Goal: Task Accomplishment & Management: Complete application form

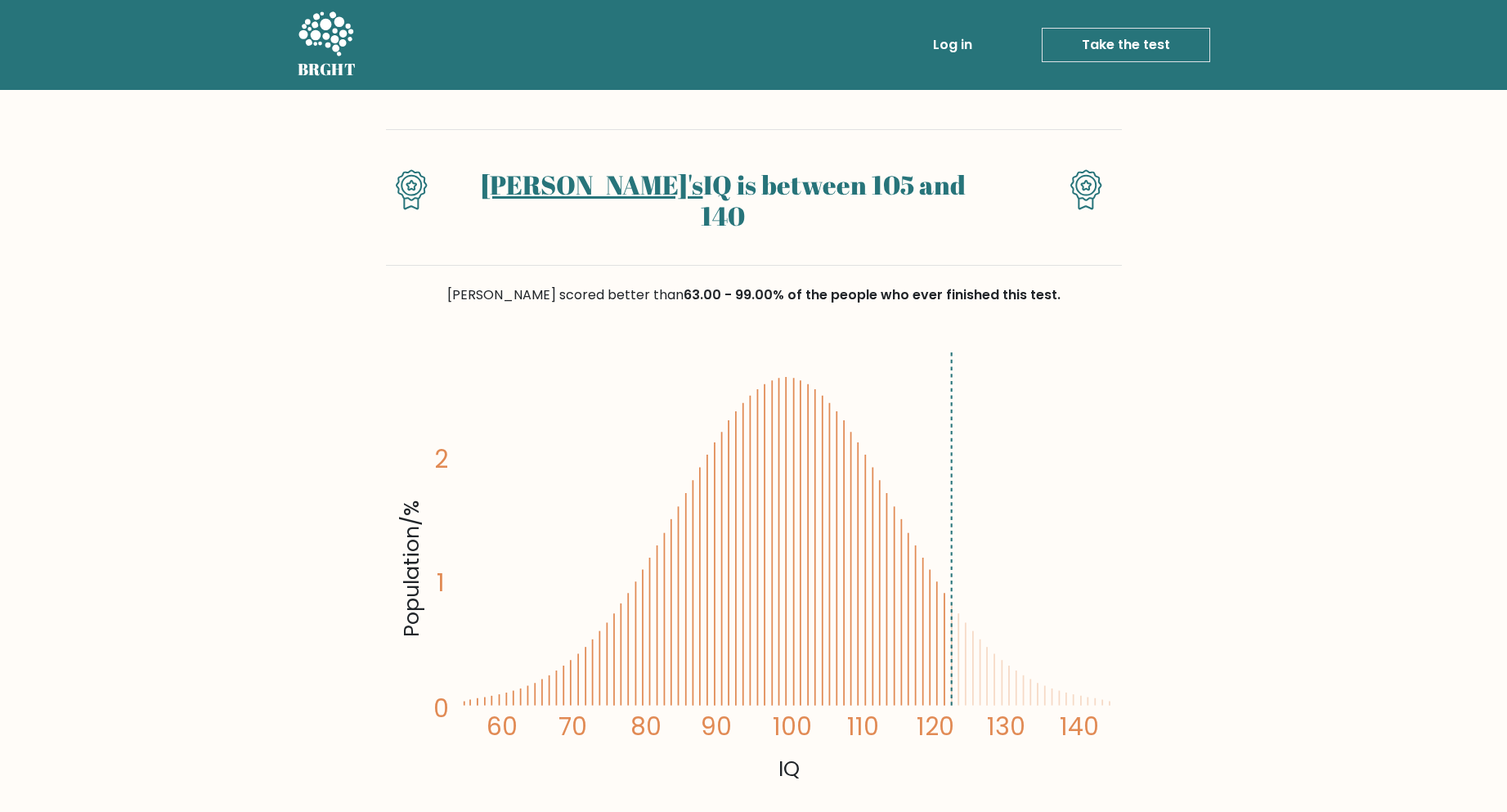
click at [1123, 45] on link "Take the test" at bounding box center [1125, 45] width 169 height 34
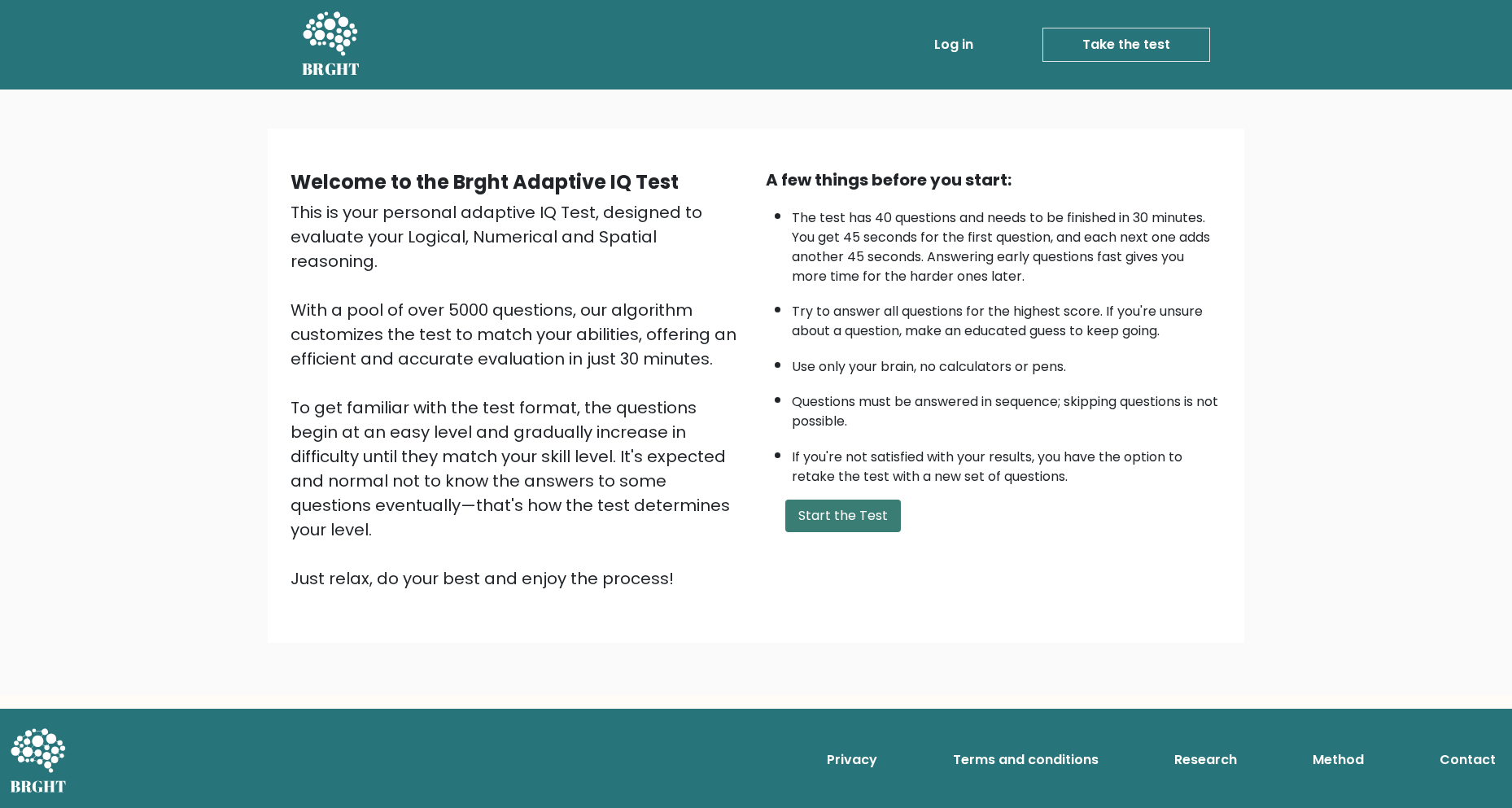
click at [814, 500] on button "Start the Test" at bounding box center [843, 515] width 116 height 32
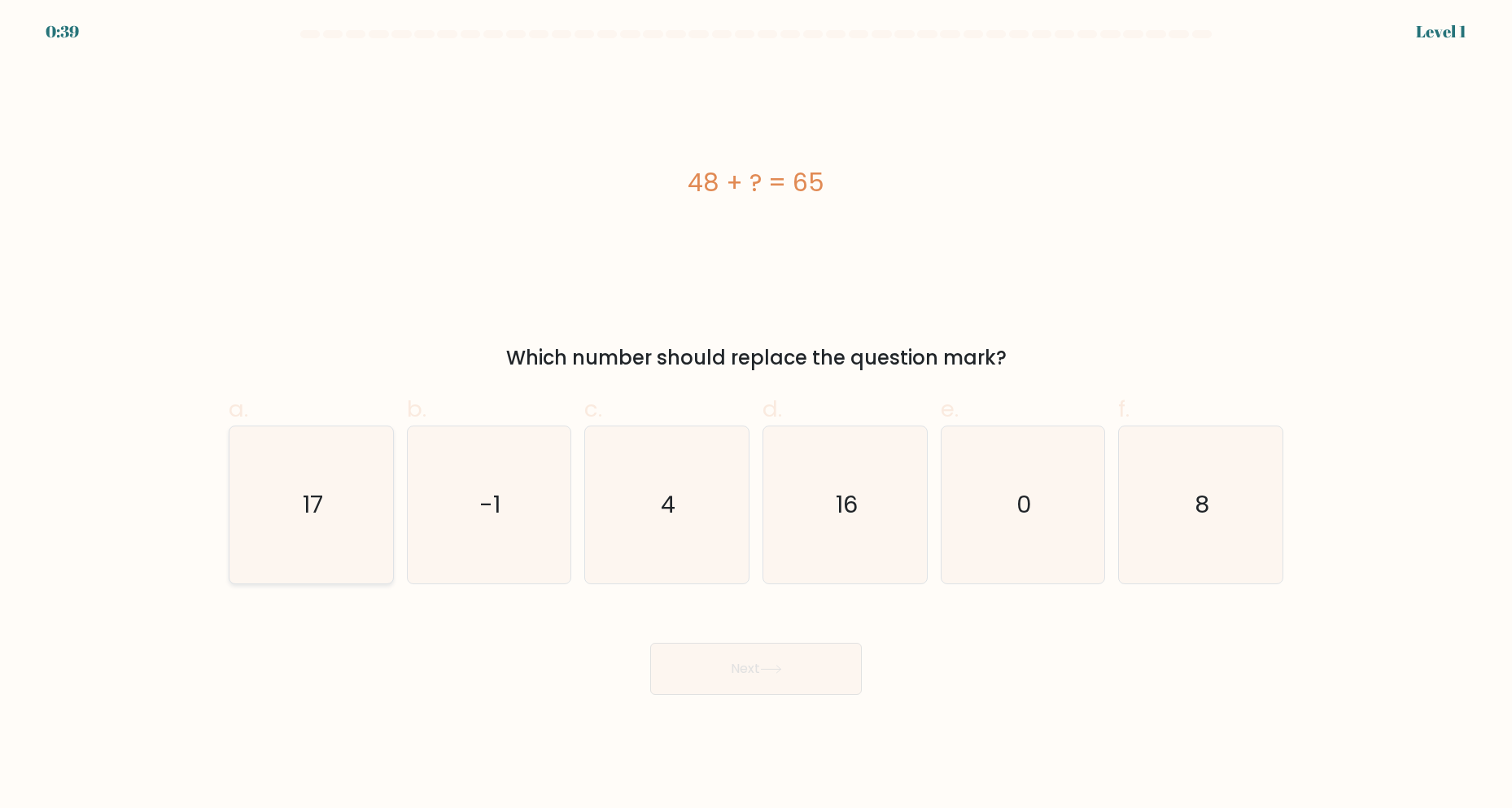
click at [316, 537] on icon "17" at bounding box center [311, 505] width 157 height 157
click at [756, 415] on input "a. 17" at bounding box center [756, 410] width 1 height 10
radio input "true"
click at [705, 685] on button "Next" at bounding box center [756, 669] width 212 height 52
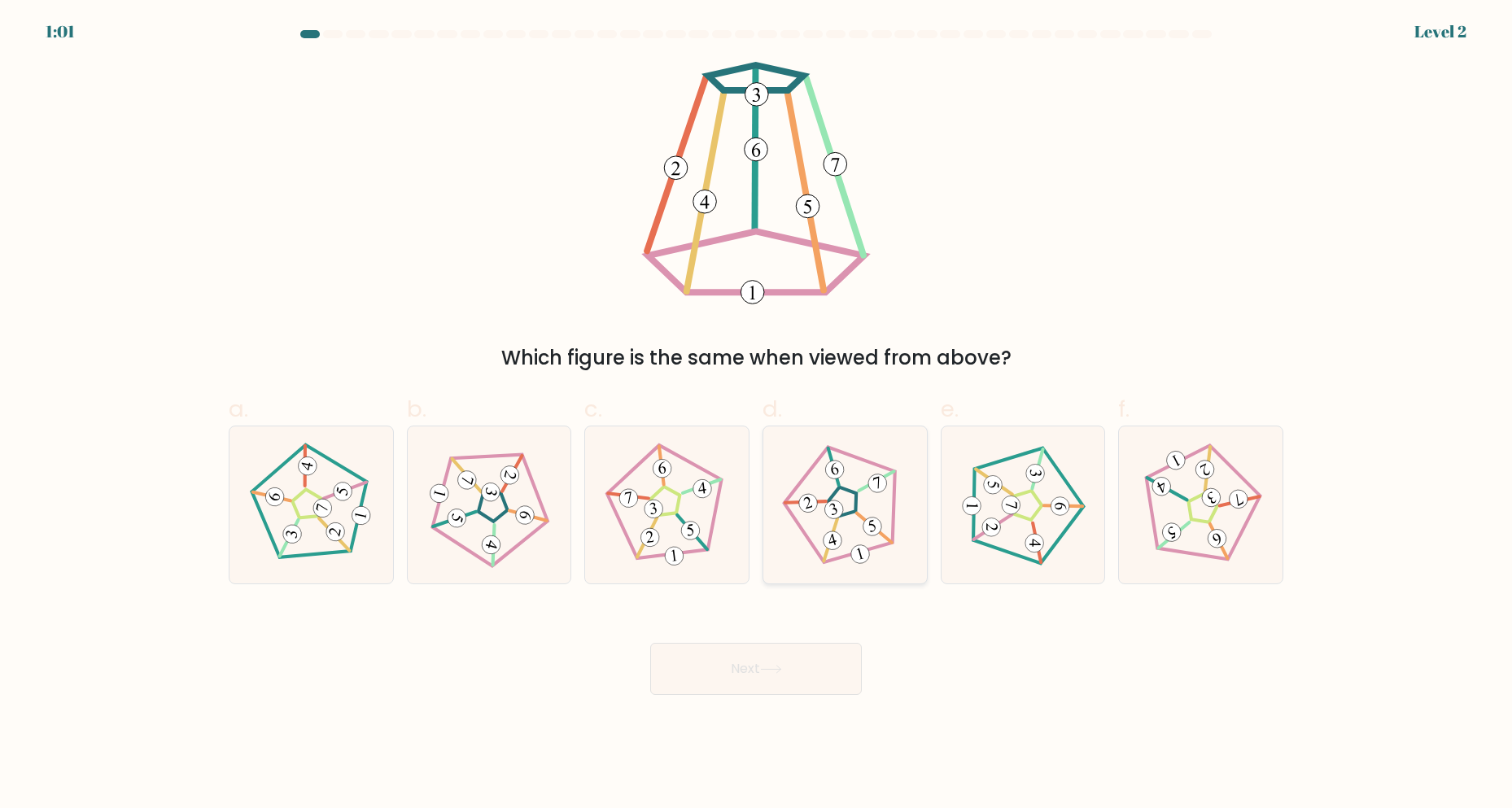
click at [838, 541] on 782 at bounding box center [832, 540] width 23 height 23
click at [757, 415] on input "d." at bounding box center [756, 410] width 1 height 10
radio input "true"
click at [780, 667] on icon at bounding box center [771, 669] width 22 height 9
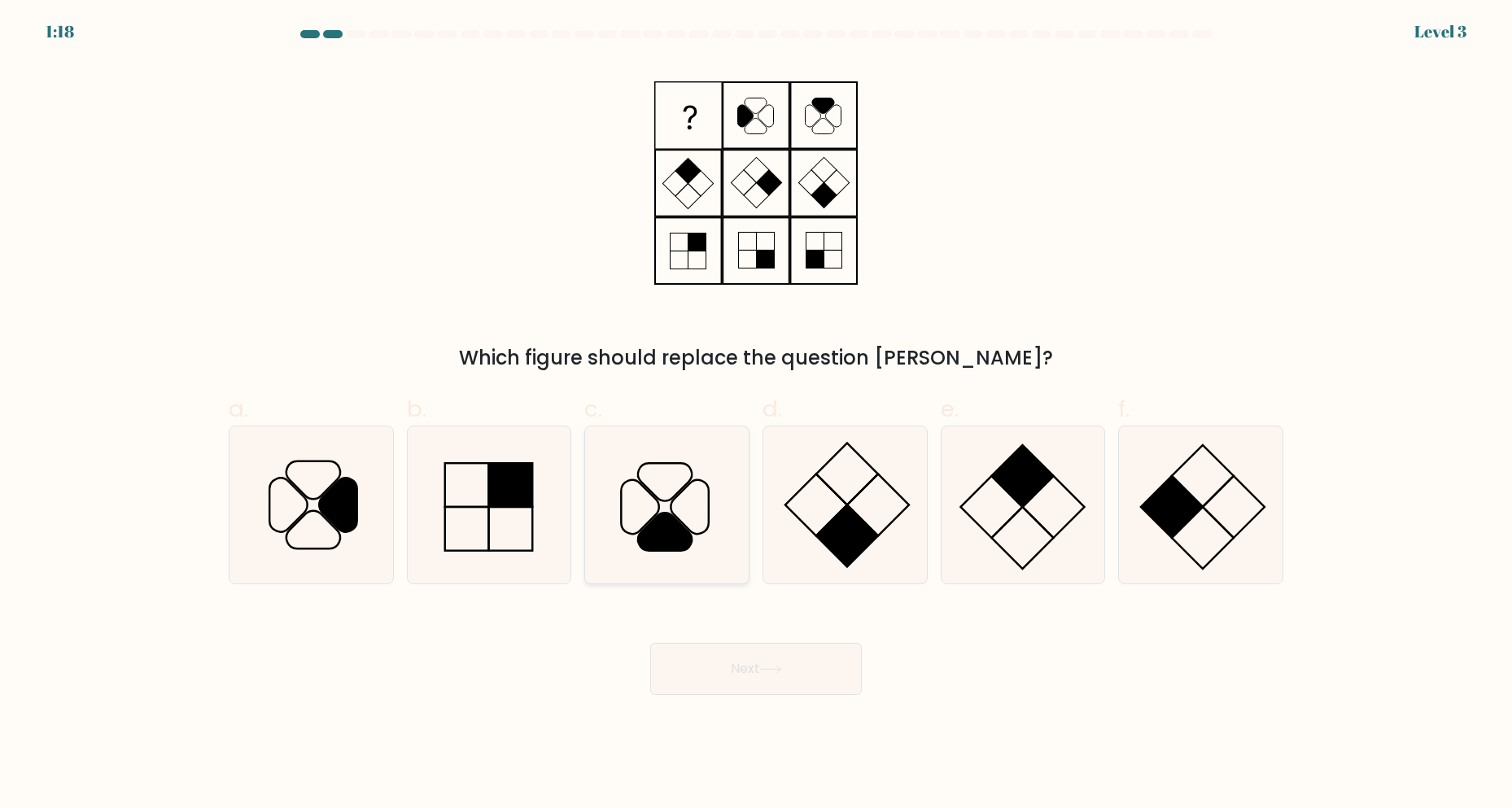
click at [671, 553] on icon at bounding box center [666, 505] width 157 height 157
click at [756, 415] on input "c." at bounding box center [756, 410] width 1 height 10
radio input "true"
click at [747, 697] on body "1:17 Level 3" at bounding box center [756, 404] width 1512 height 808
click at [746, 669] on button "Next" at bounding box center [756, 669] width 212 height 52
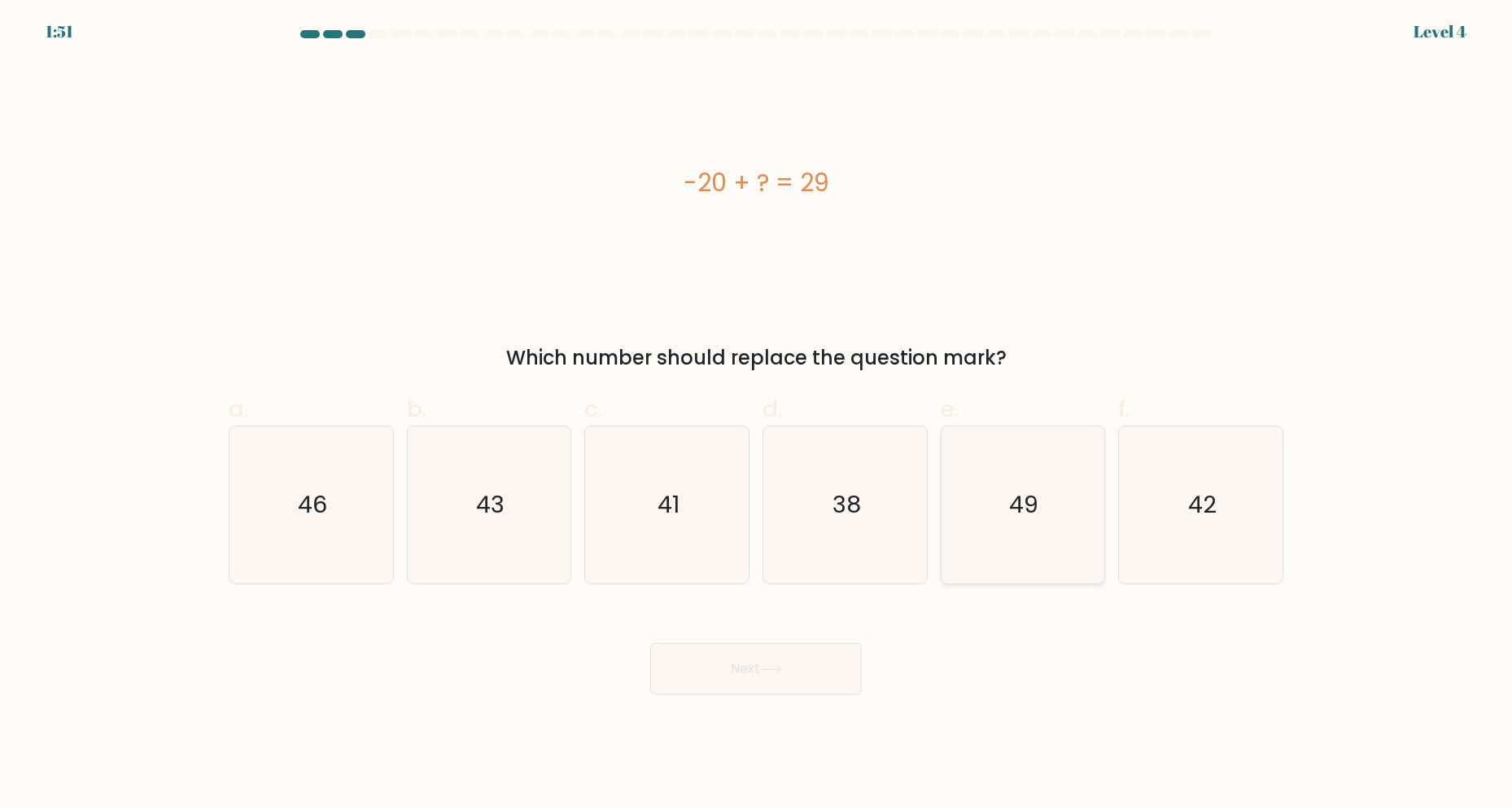
click at [1063, 528] on icon "49" at bounding box center [1022, 505] width 157 height 157
click at [757, 415] on input "e. 49" at bounding box center [756, 410] width 1 height 10
radio input "true"
click at [812, 658] on button "Next" at bounding box center [756, 669] width 212 height 52
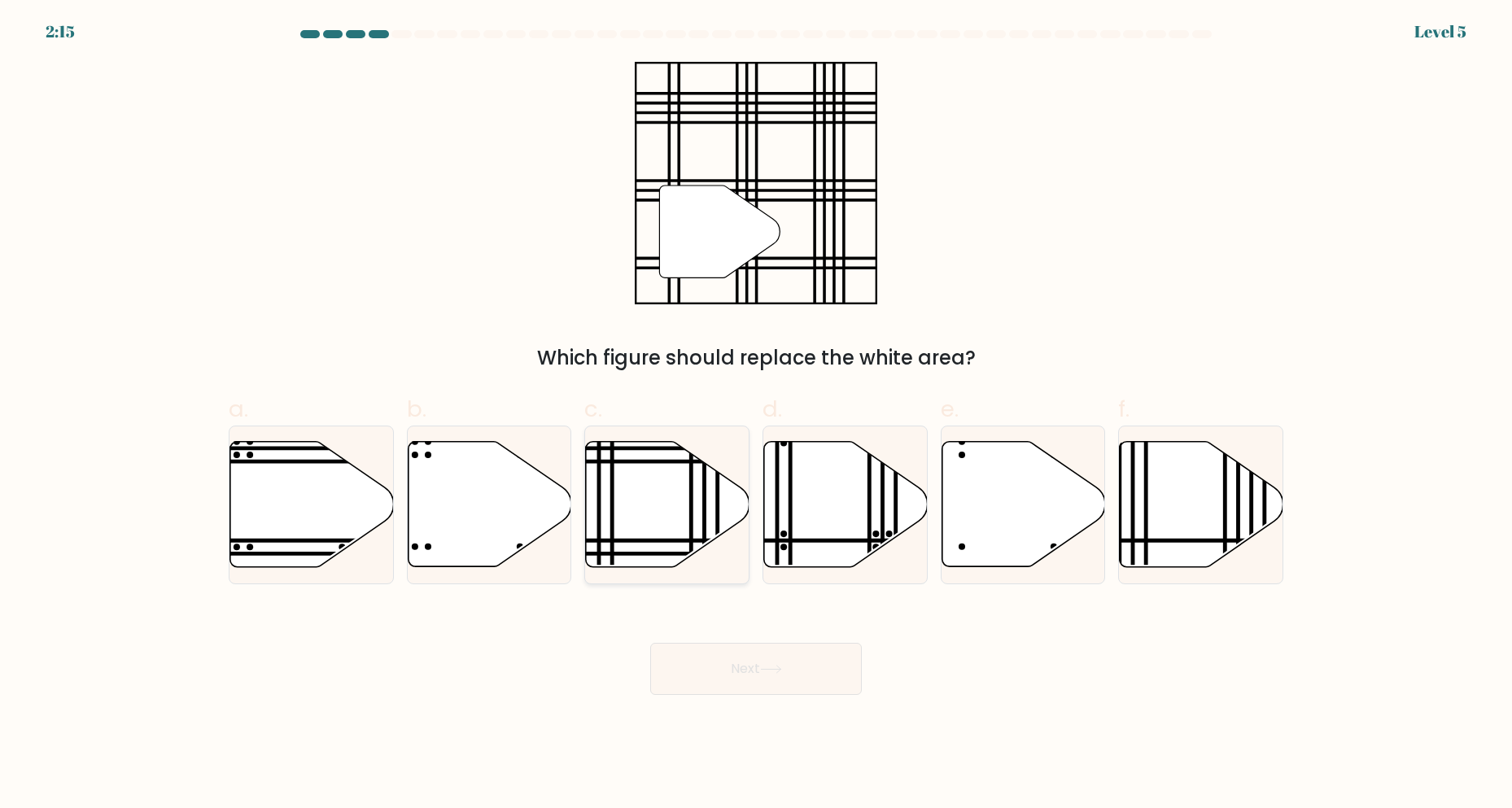
click at [666, 514] on icon at bounding box center [667, 505] width 163 height 125
click at [756, 415] on input "c." at bounding box center [756, 410] width 1 height 10
radio input "true"
click at [765, 644] on button "Next" at bounding box center [756, 669] width 212 height 52
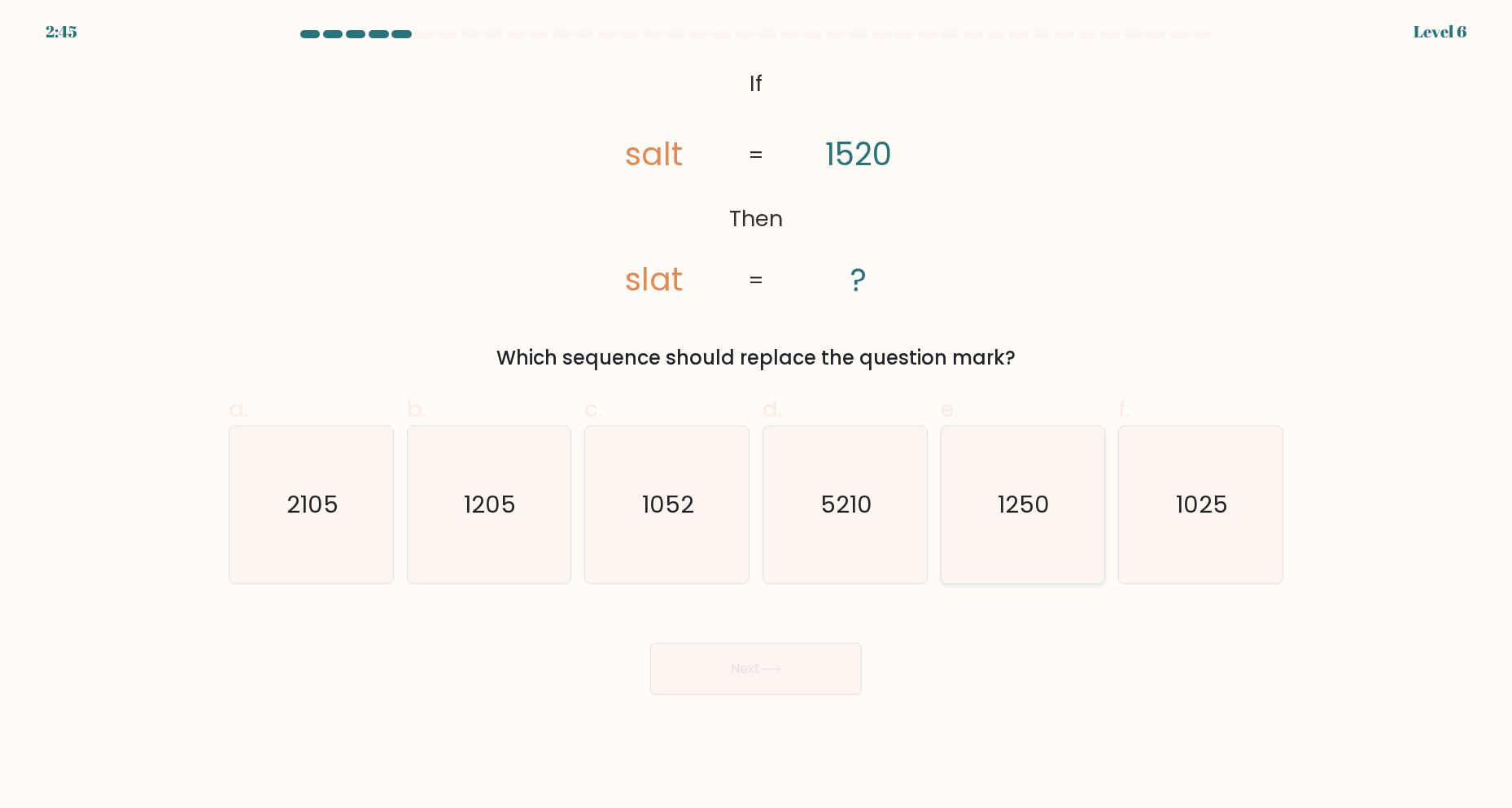
click at [1019, 483] on icon "1250" at bounding box center [1022, 505] width 157 height 157
click at [757, 415] on input "e. 1250" at bounding box center [756, 410] width 1 height 10
radio input "true"
click at [754, 705] on body "2:45 Level 6 If" at bounding box center [756, 404] width 1512 height 808
click at [757, 693] on button "Next" at bounding box center [756, 669] width 212 height 52
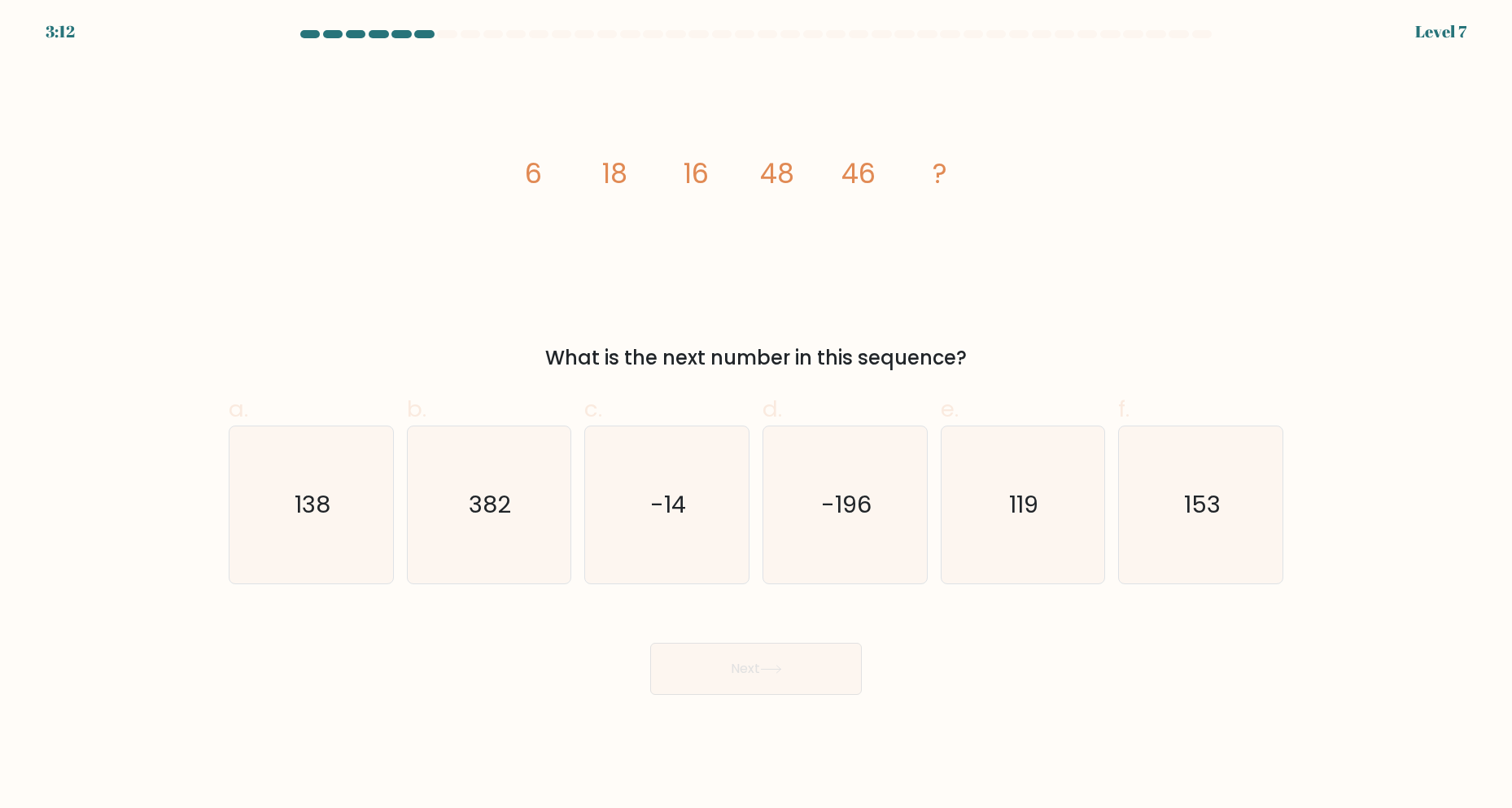
click at [212, 583] on form at bounding box center [756, 362] width 1512 height 665
click at [222, 571] on div "a. 138" at bounding box center [311, 487] width 178 height 192
click at [334, 554] on icon "138" at bounding box center [311, 505] width 157 height 157
click at [756, 415] on input "a. 138" at bounding box center [756, 410] width 1 height 10
radio input "true"
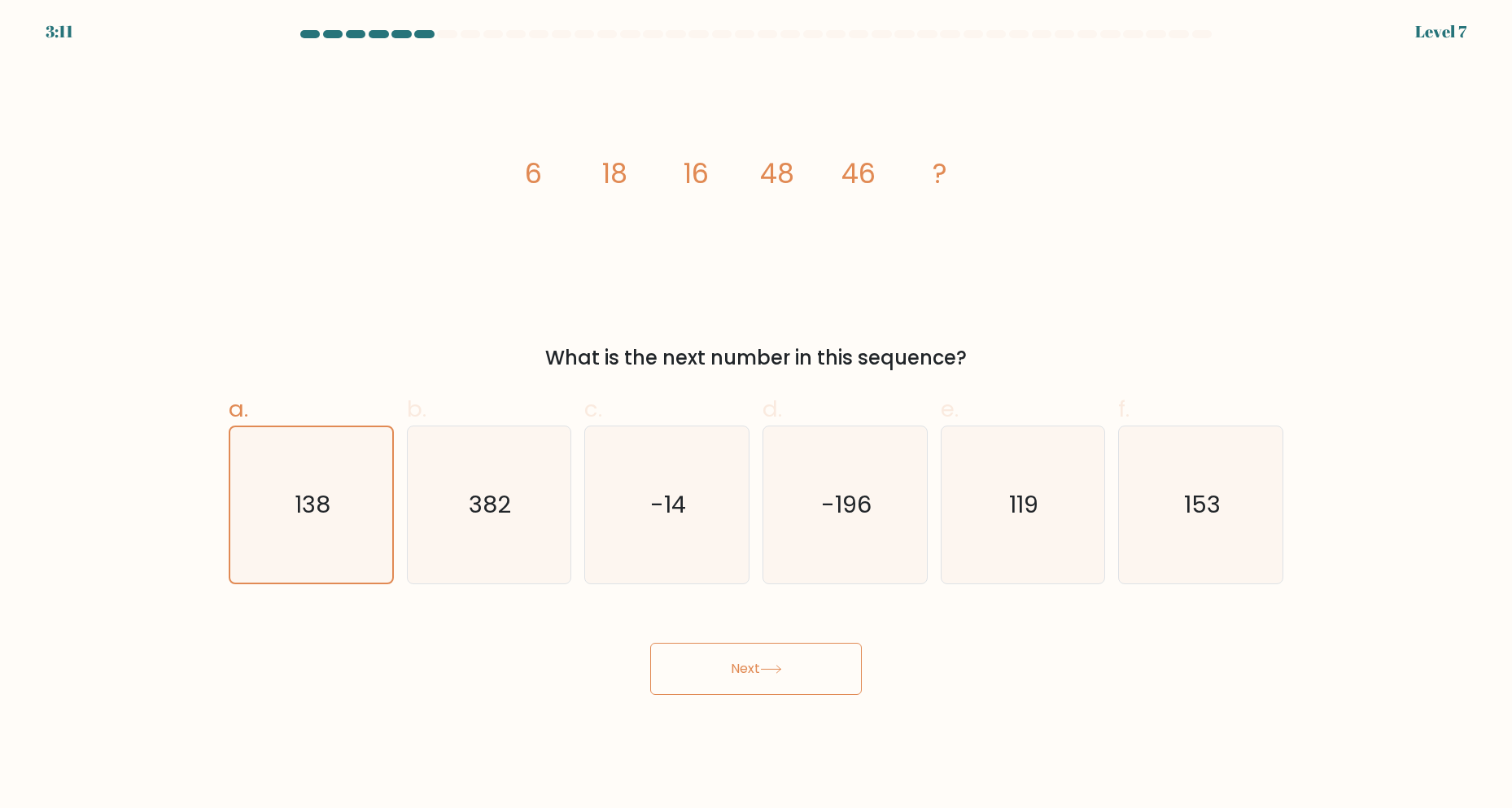
click at [641, 661] on div "Next" at bounding box center [756, 649] width 1074 height 91
click at [700, 670] on button "Next" at bounding box center [756, 669] width 212 height 52
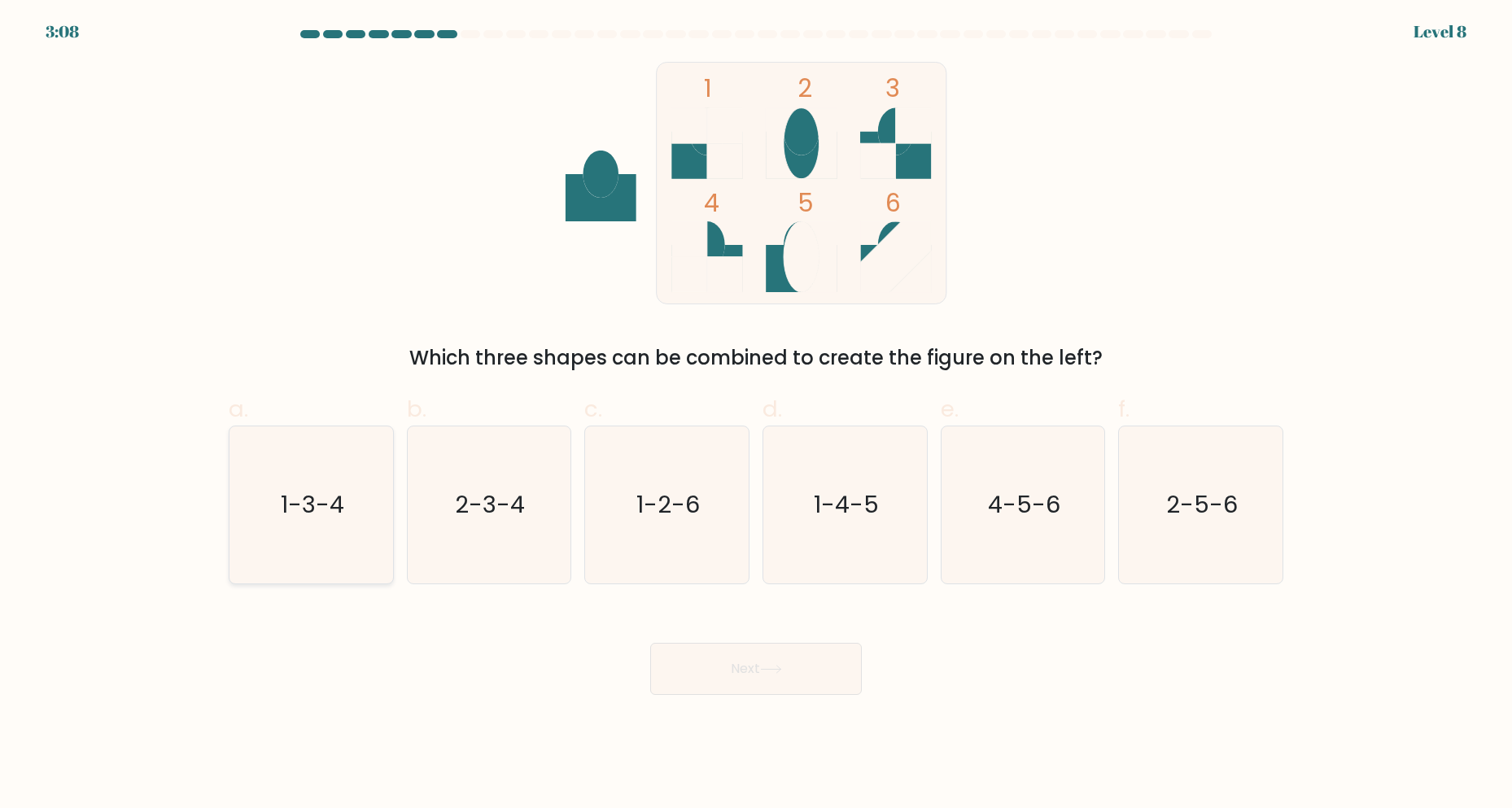
click at [348, 539] on icon "1-3-4" at bounding box center [311, 505] width 157 height 157
click at [756, 415] on input "a. 1-3-4" at bounding box center [756, 410] width 1 height 10
radio input "true"
click at [746, 653] on button "Next" at bounding box center [756, 669] width 212 height 52
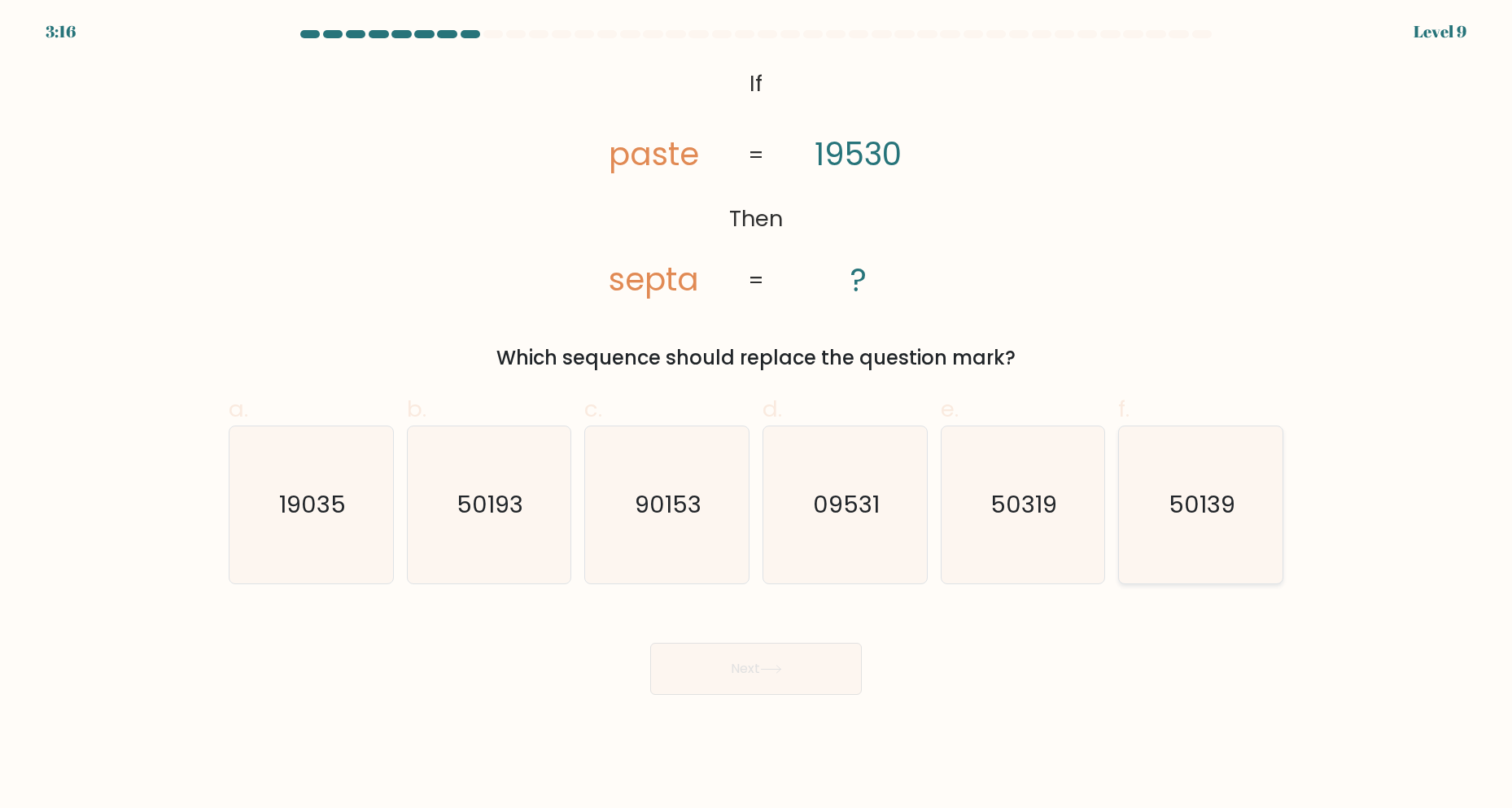
click at [1230, 528] on icon "50139" at bounding box center [1201, 505] width 157 height 157
click at [757, 415] on input "f. 50139" at bounding box center [756, 410] width 1 height 10
radio input "true"
click at [703, 674] on button "Next" at bounding box center [756, 669] width 212 height 52
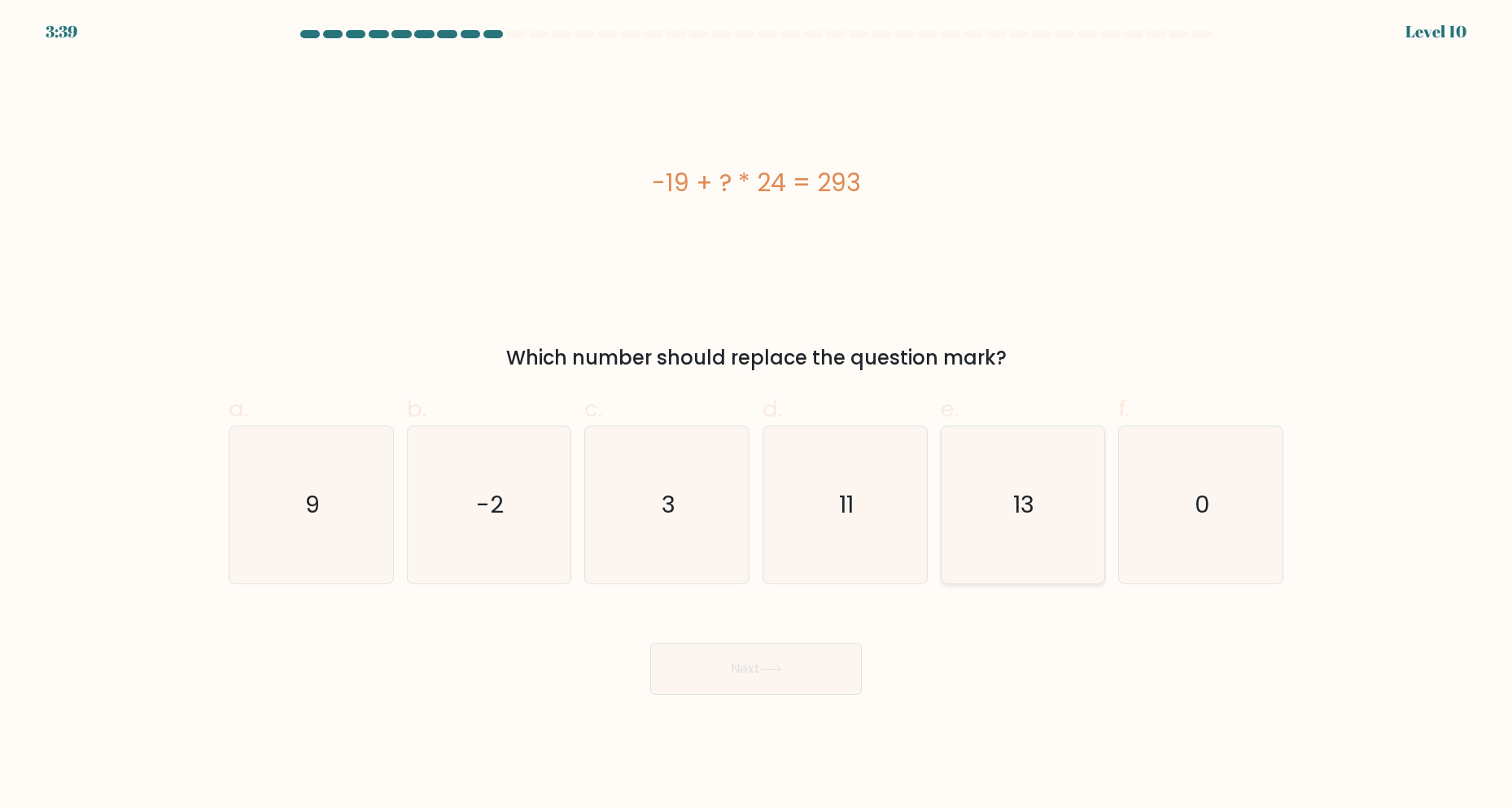
click at [989, 506] on icon "13" at bounding box center [1022, 505] width 157 height 157
click at [757, 415] on input "e. 13" at bounding box center [756, 410] width 1 height 10
radio input "true"
click at [791, 655] on button "Next" at bounding box center [756, 669] width 212 height 52
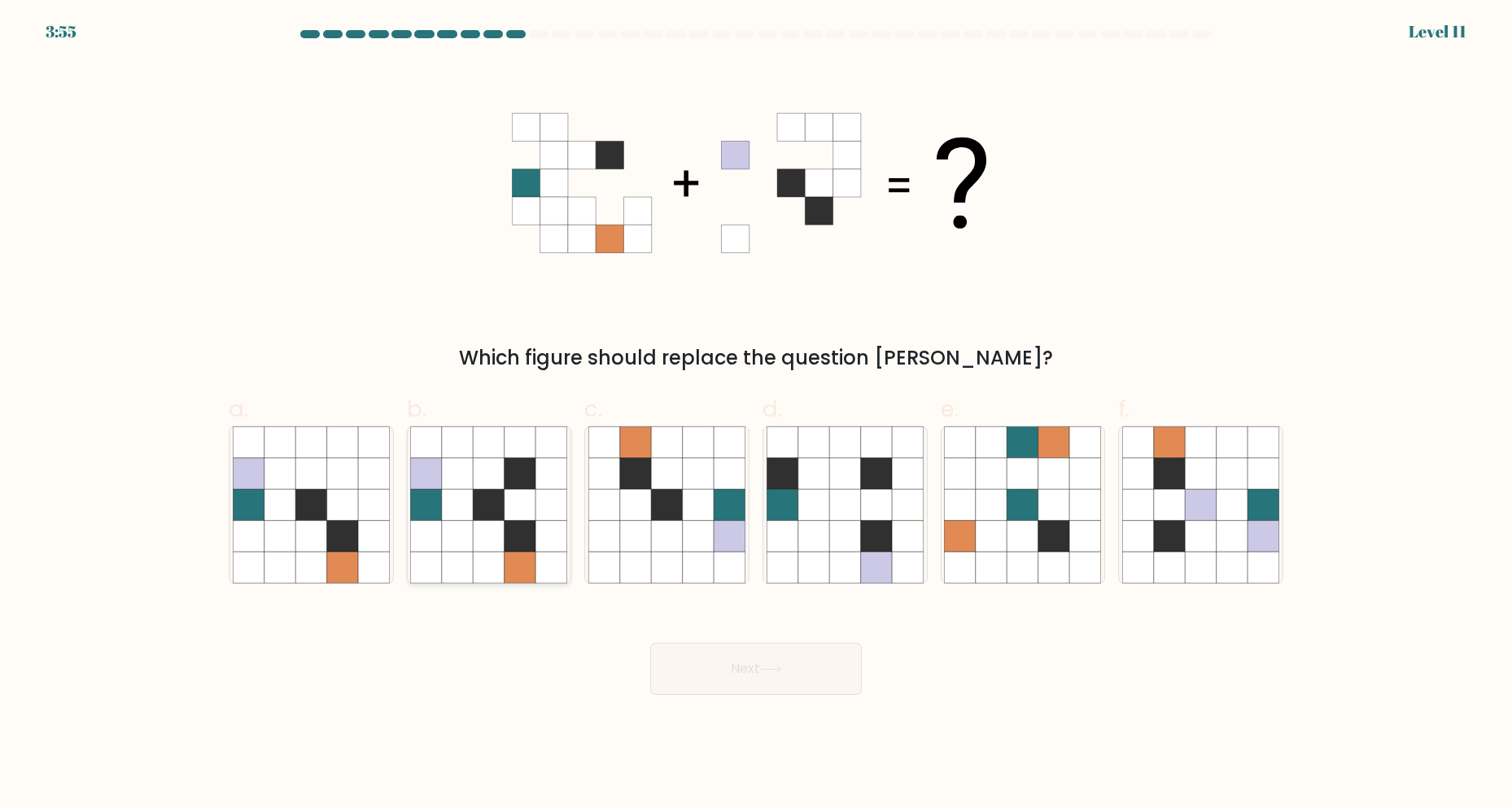
click at [515, 503] on icon at bounding box center [521, 505] width 31 height 31
click at [756, 415] on input "b." at bounding box center [756, 410] width 1 height 10
radio input "true"
click at [745, 659] on button "Next" at bounding box center [756, 669] width 212 height 52
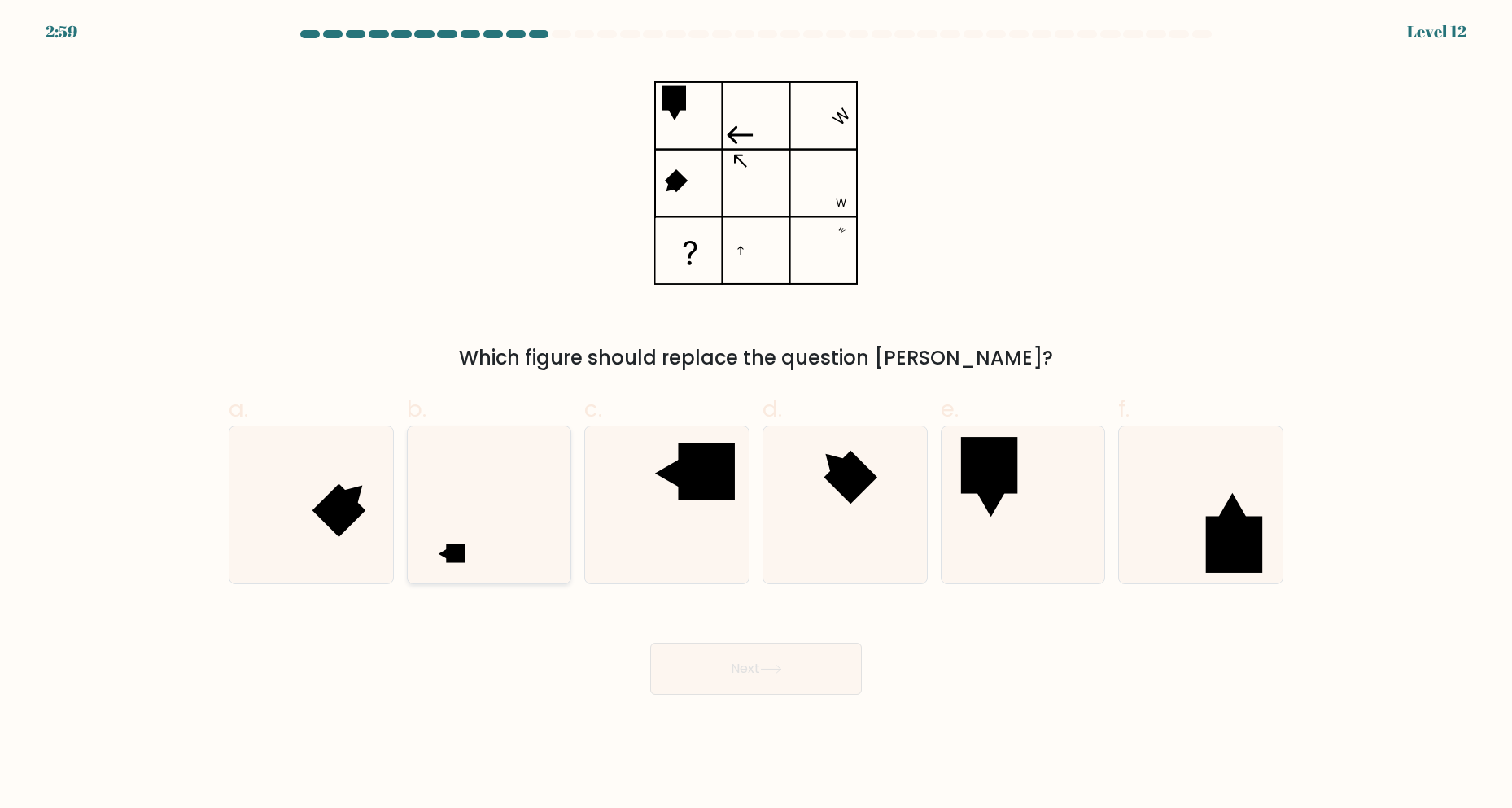
click at [530, 511] on icon at bounding box center [488, 505] width 157 height 157
click at [756, 415] on input "b." at bounding box center [756, 410] width 1 height 10
radio input "true"
click at [710, 646] on button "Next" at bounding box center [756, 669] width 212 height 52
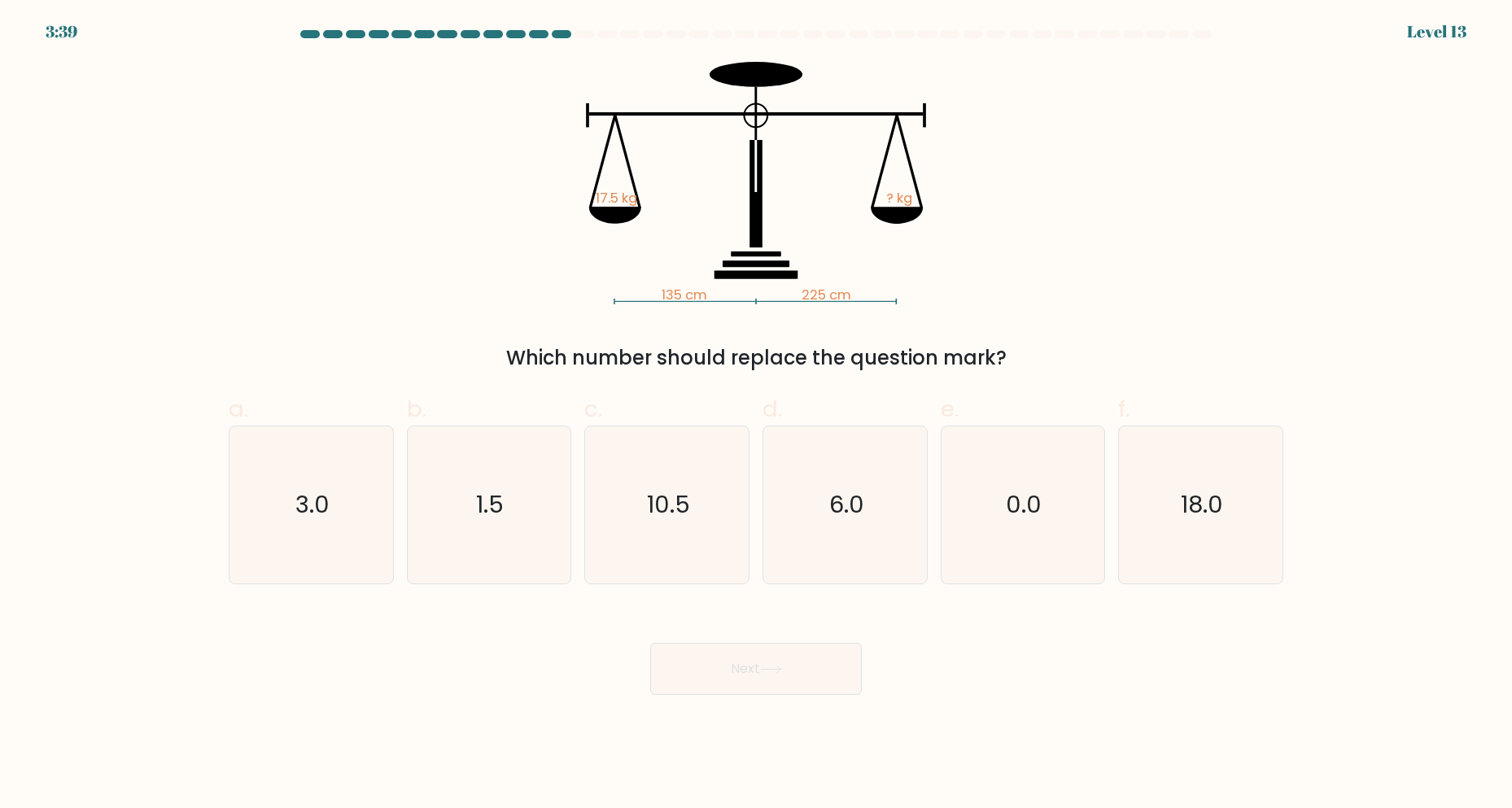
click at [557, 34] on div at bounding box center [561, 34] width 19 height 8
click at [647, 501] on icon "10.5" at bounding box center [666, 505] width 157 height 157
click at [756, 415] on input "c. 10.5" at bounding box center [756, 410] width 1 height 10
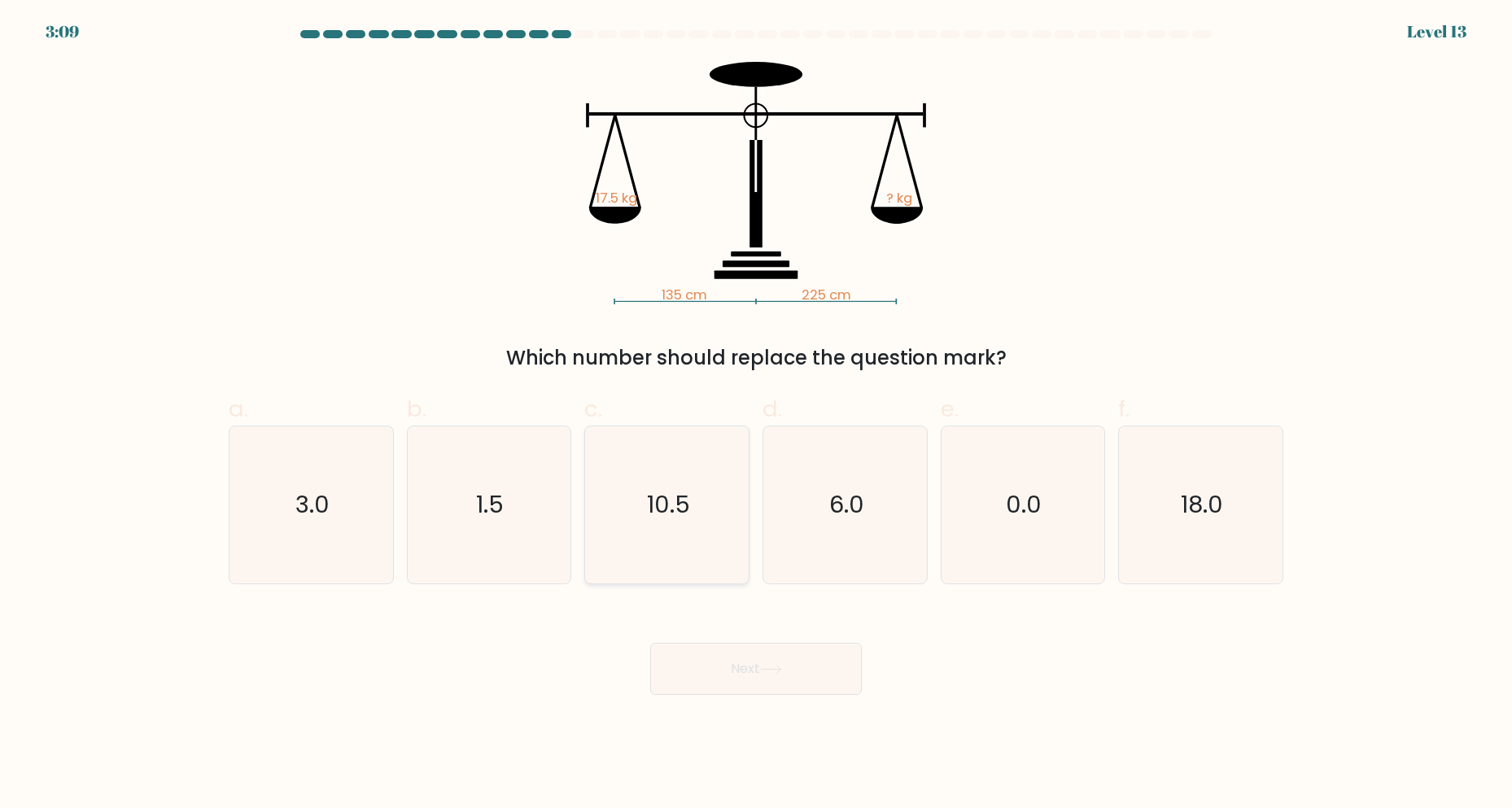
radio input "true"
click at [759, 689] on button "Next" at bounding box center [756, 669] width 212 height 52
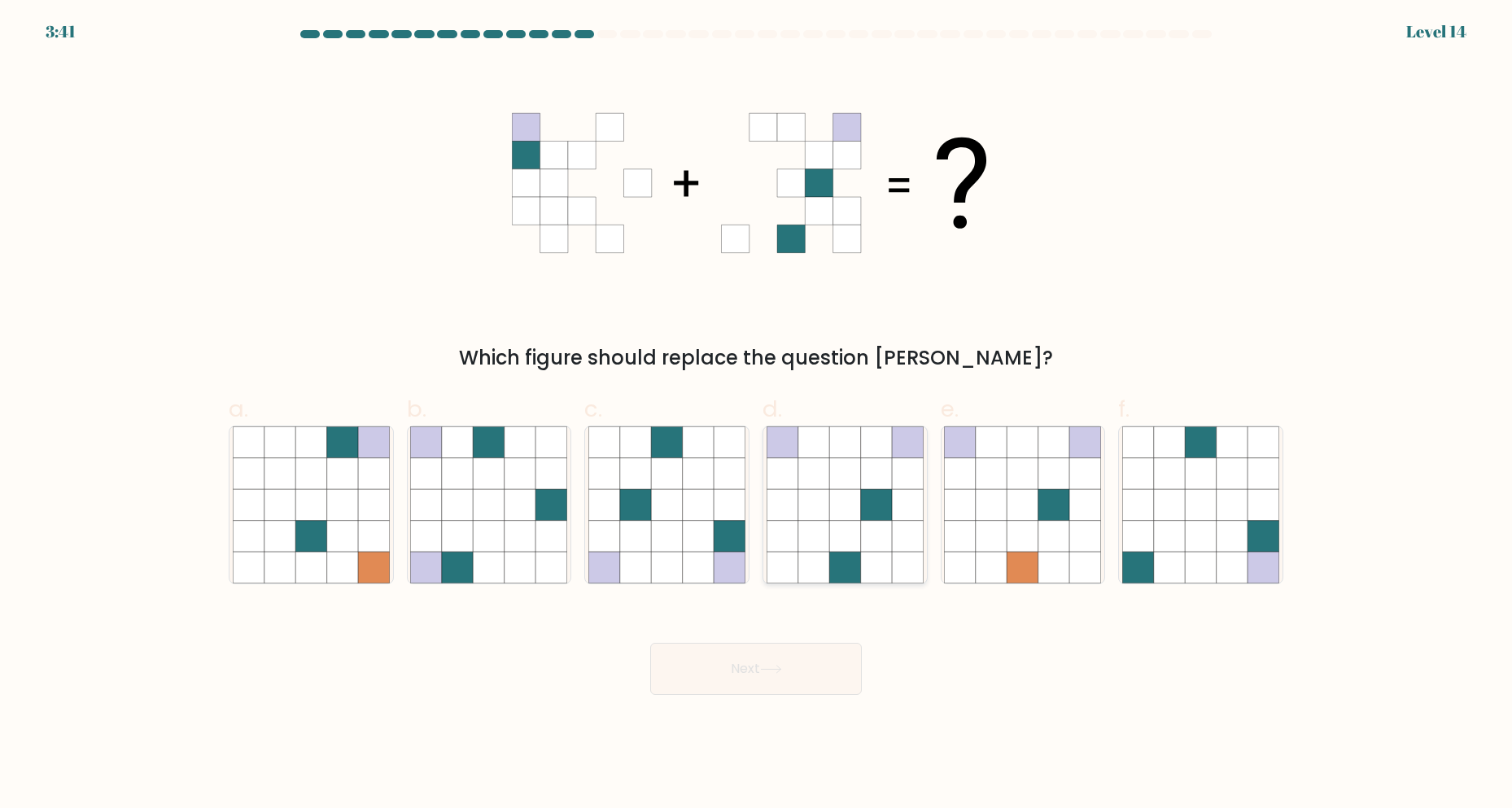
click at [884, 488] on icon at bounding box center [877, 474] width 31 height 31
click at [757, 415] on input "d." at bounding box center [756, 410] width 1 height 10
radio input "true"
click at [800, 658] on button "Next" at bounding box center [756, 669] width 212 height 52
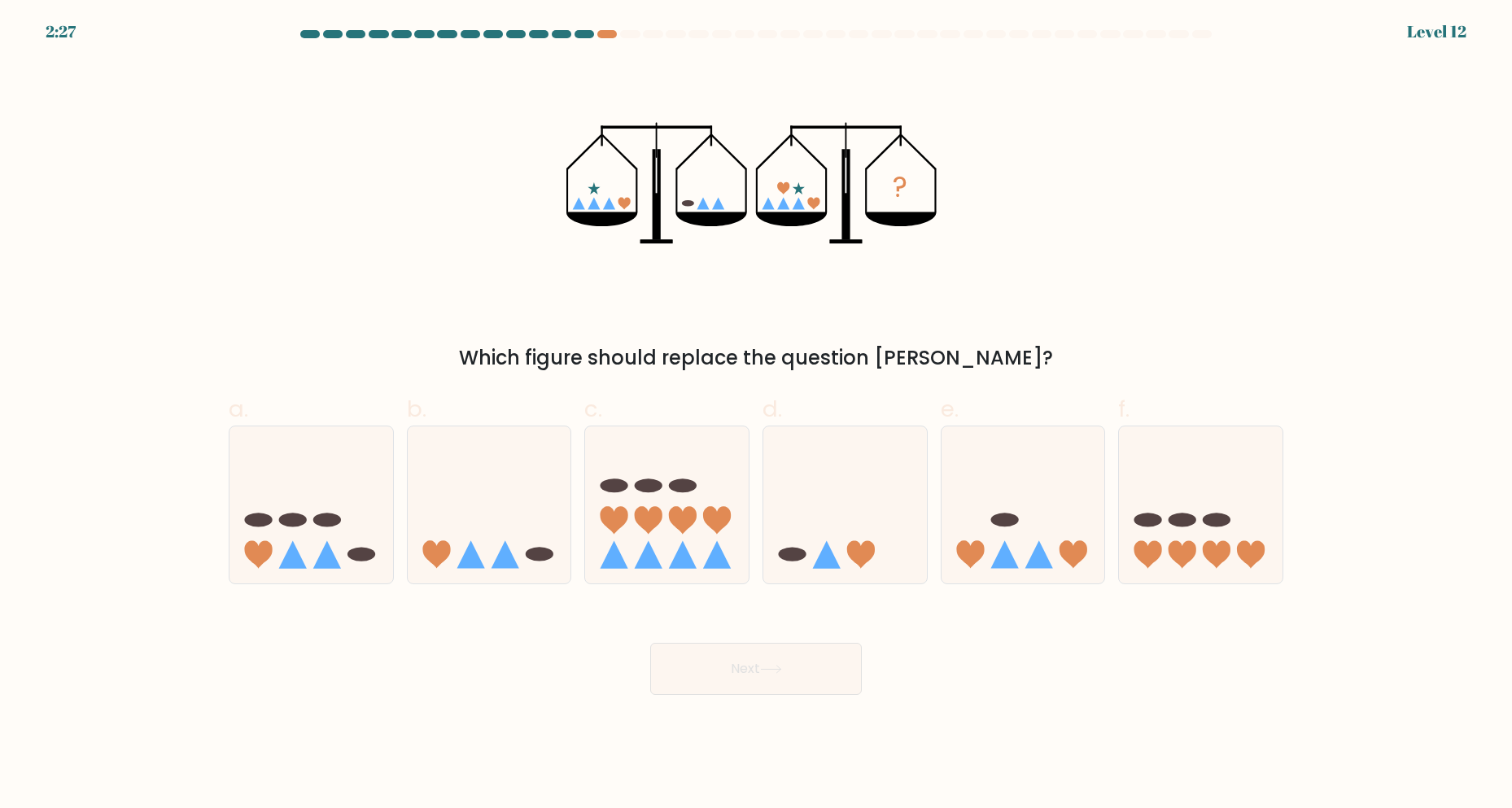
click at [739, 353] on div "Which figure should replace the question [PERSON_NAME]?" at bounding box center [755, 358] width 1035 height 30
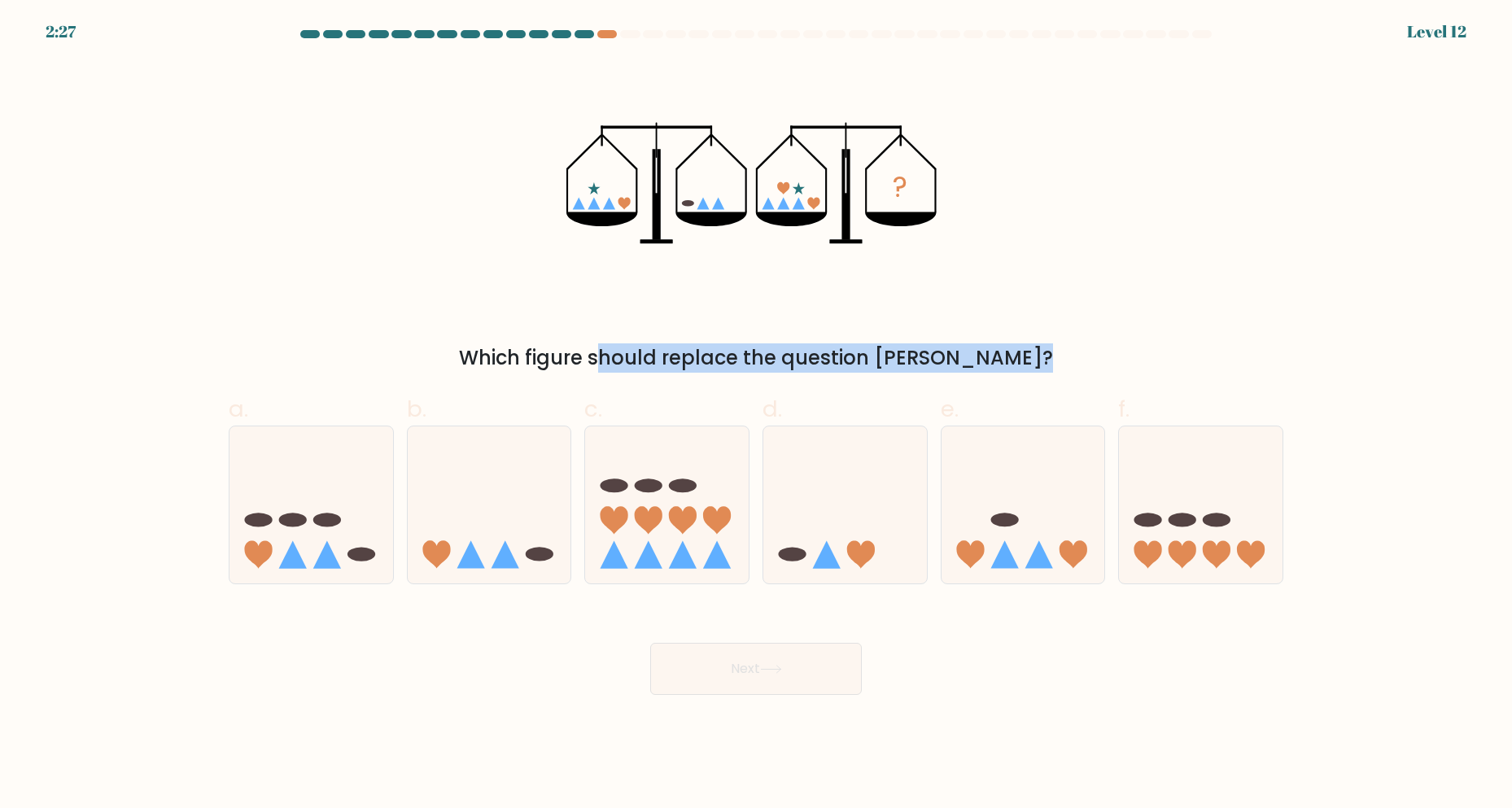
click at [739, 353] on div "Which figure should replace the question [PERSON_NAME]?" at bounding box center [755, 358] width 1035 height 30
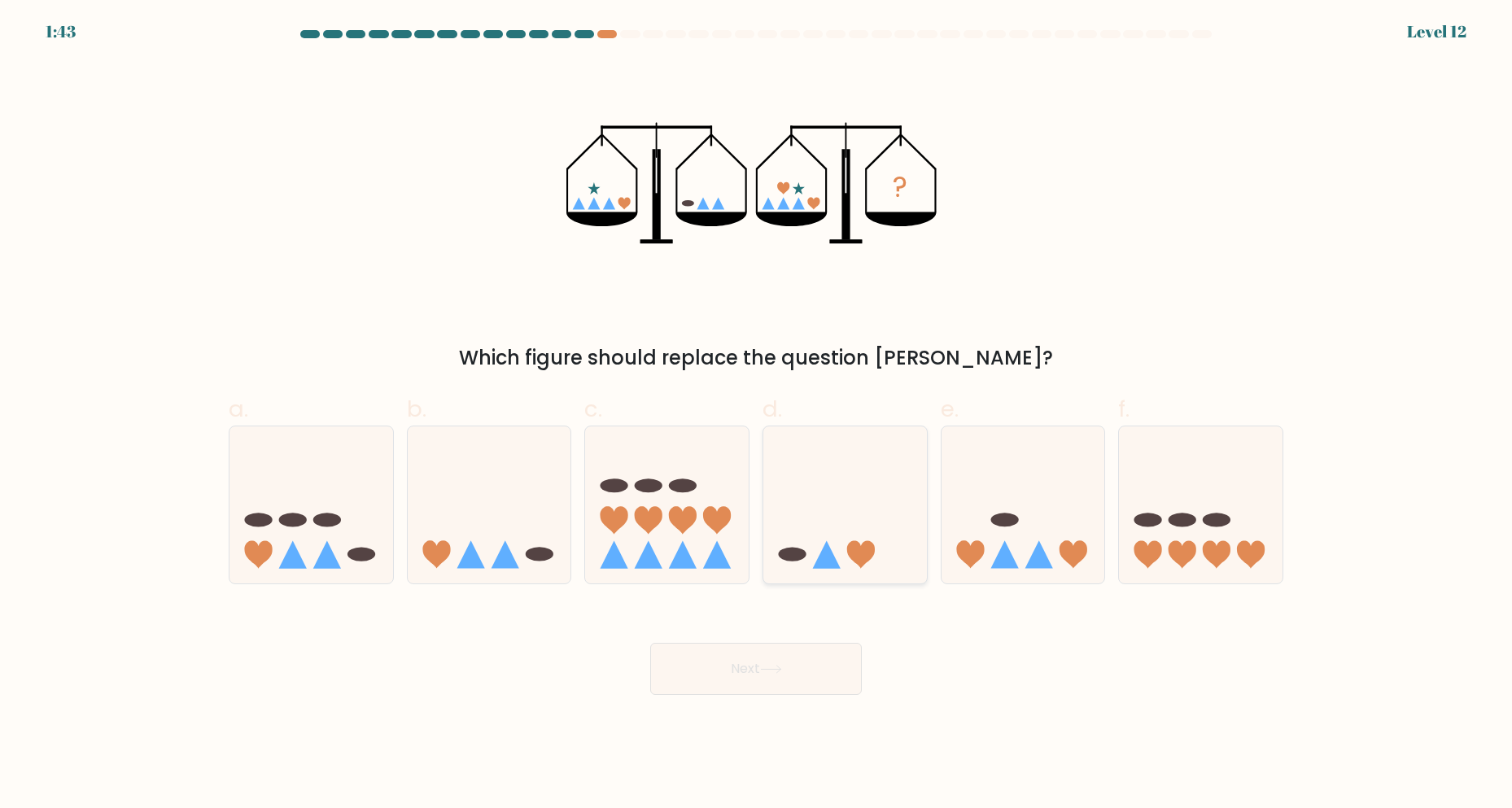
click at [846, 520] on icon at bounding box center [846, 505] width 163 height 135
click at [757, 415] on input "d." at bounding box center [756, 410] width 1 height 10
radio input "true"
click at [1020, 489] on icon at bounding box center [1024, 505] width 163 height 135
click at [757, 415] on input "e." at bounding box center [756, 410] width 1 height 10
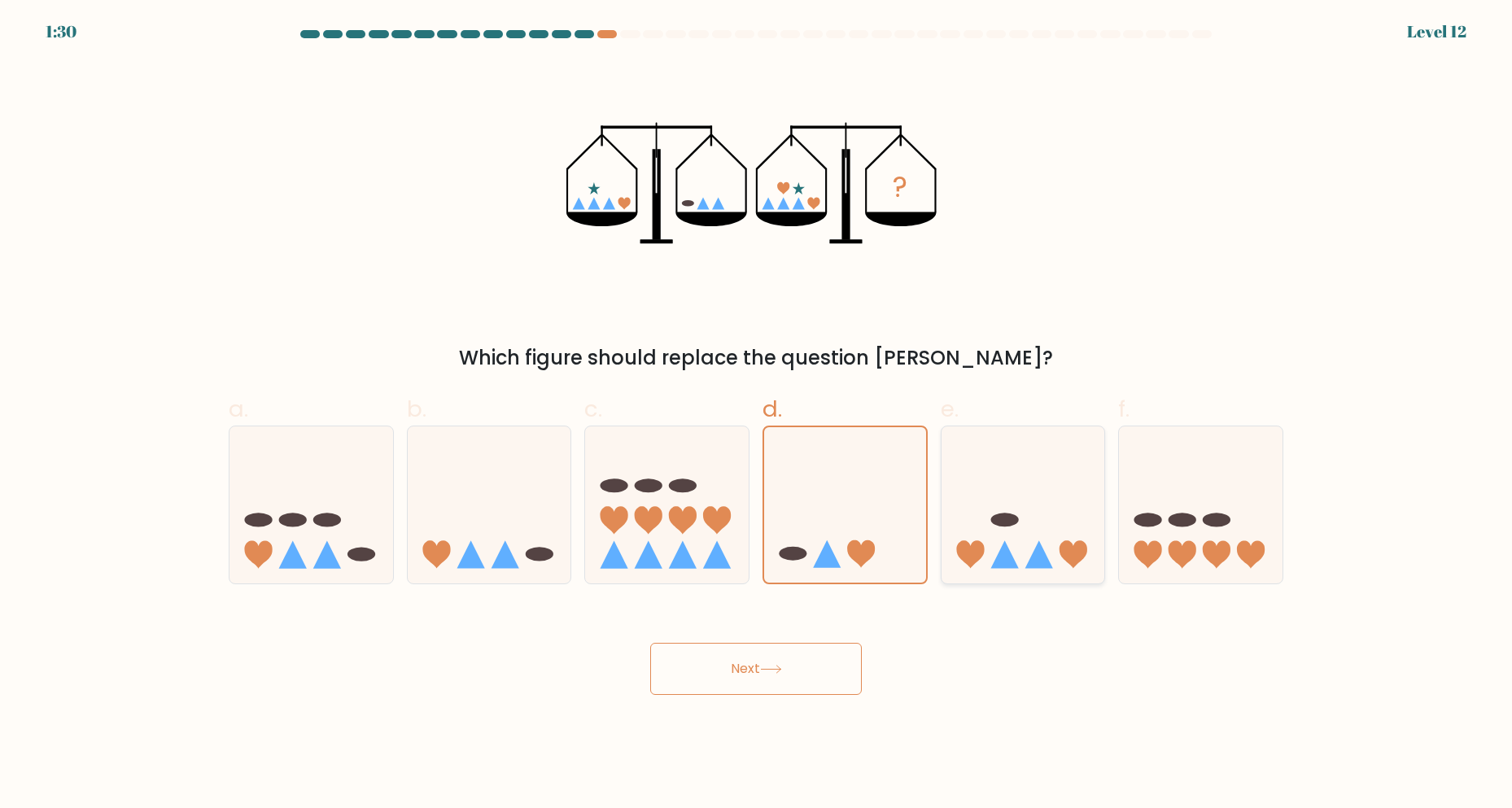
radio input "true"
click at [503, 516] on icon at bounding box center [489, 505] width 163 height 135
click at [756, 415] on input "b." at bounding box center [756, 410] width 1 height 10
radio input "true"
click at [712, 657] on button "Next" at bounding box center [756, 669] width 212 height 52
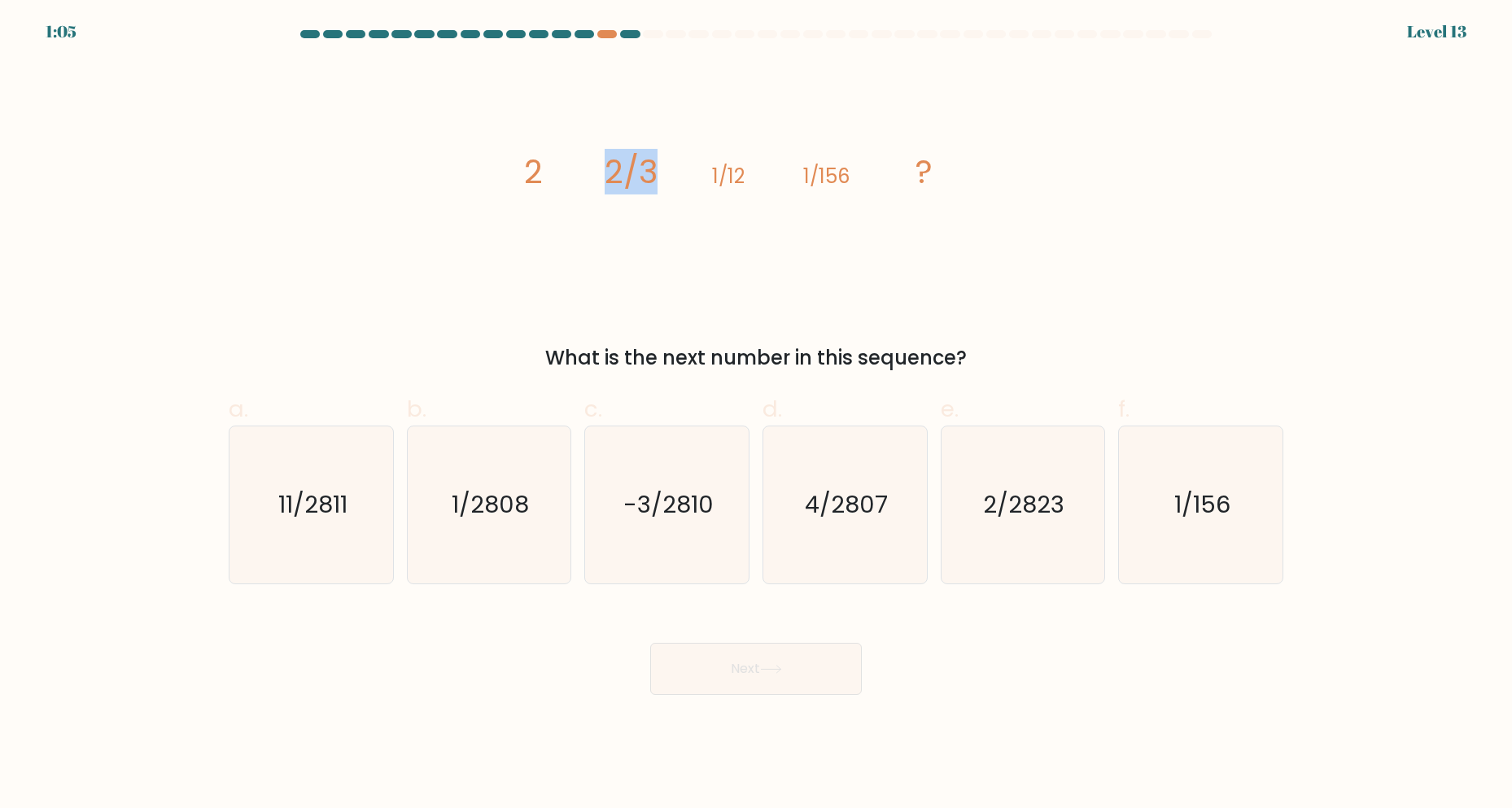
drag, startPoint x: 607, startPoint y: 174, endPoint x: 659, endPoint y: 177, distance: 52.1
click at [659, 177] on icon "image/svg+xml 2 2/3 1/12 1/156 ?" at bounding box center [756, 182] width 488 height 242
drag, startPoint x: 608, startPoint y: 174, endPoint x: 659, endPoint y: 174, distance: 51.0
click at [659, 174] on icon "image/svg+xml 2 2/3 1/12 1/156 ?" at bounding box center [756, 182] width 488 height 242
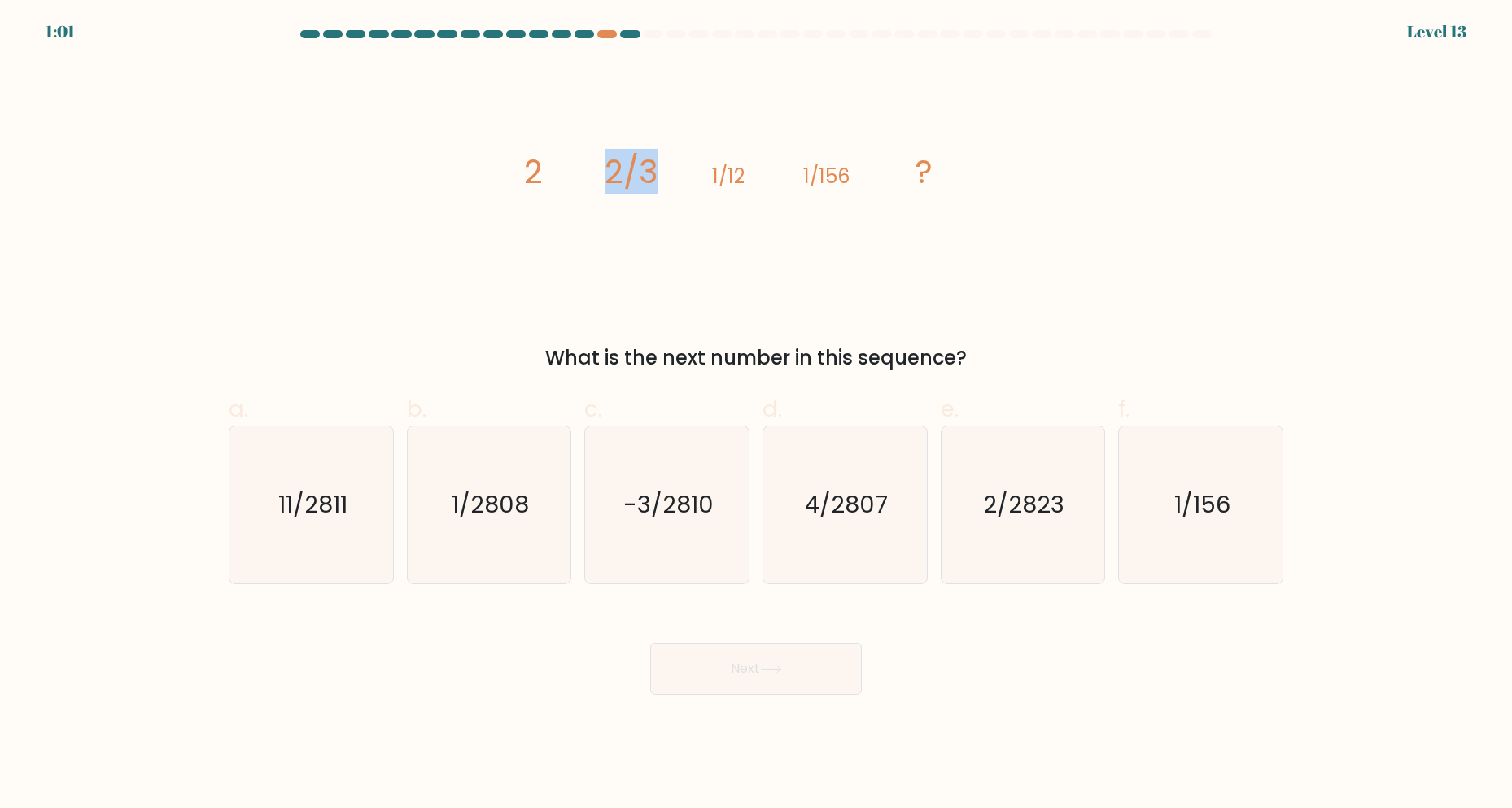
click at [659, 174] on icon "image/svg+xml 2 2/3 1/12 1/156 ?" at bounding box center [756, 182] width 488 height 242
click at [342, 525] on icon "11/2811" at bounding box center [311, 505] width 157 height 157
click at [756, 415] on input "a. 11/2811" at bounding box center [756, 410] width 1 height 10
radio input "true"
click at [660, 652] on button "Next" at bounding box center [756, 669] width 212 height 52
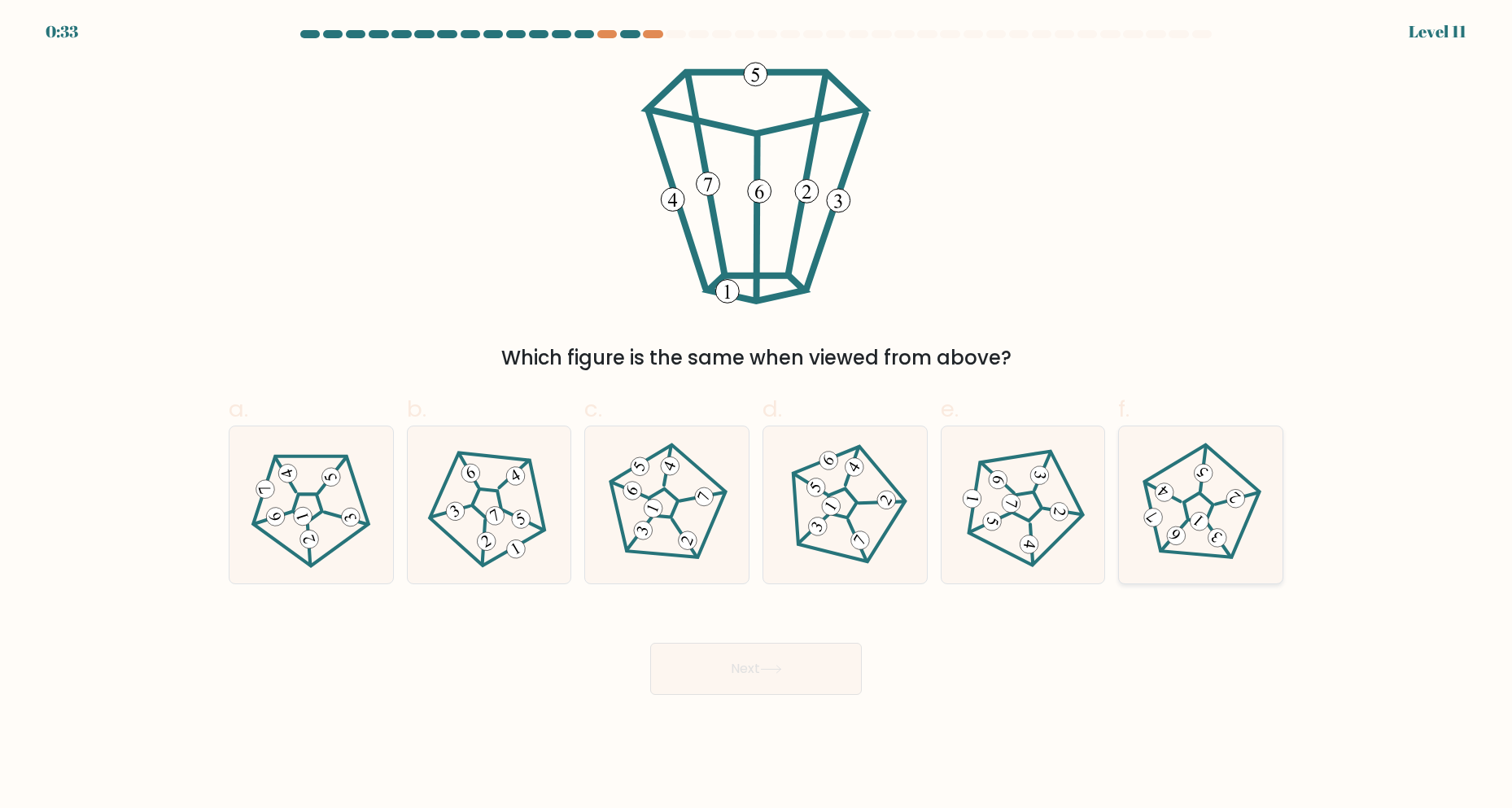
click at [1226, 487] on icon at bounding box center [1200, 506] width 125 height 125
click at [757, 415] on input "f." at bounding box center [756, 410] width 1 height 10
radio input "true"
click at [867, 279] on icon at bounding box center [756, 182] width 242 height 242
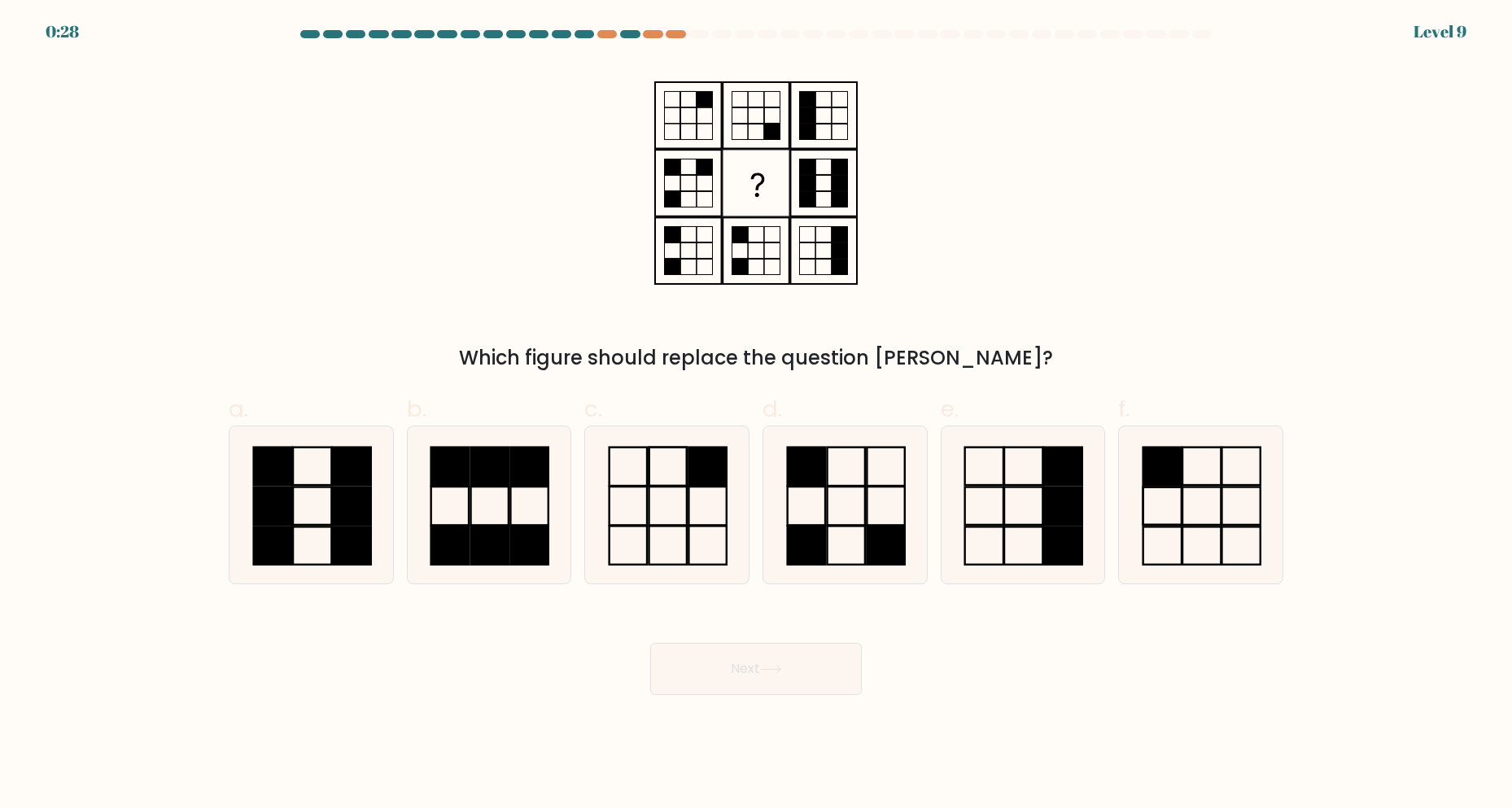
click at [708, 197] on icon at bounding box center [756, 182] width 203 height 242
drag, startPoint x: 756, startPoint y: 193, endPoint x: 846, endPoint y: 191, distance: 90.0
click at [846, 191] on icon at bounding box center [756, 182] width 203 height 242
click at [875, 161] on div "Which figure should replace the question [PERSON_NAME]?" at bounding box center [756, 217] width 1074 height 311
drag, startPoint x: 741, startPoint y: 182, endPoint x: 793, endPoint y: 194, distance: 53.4
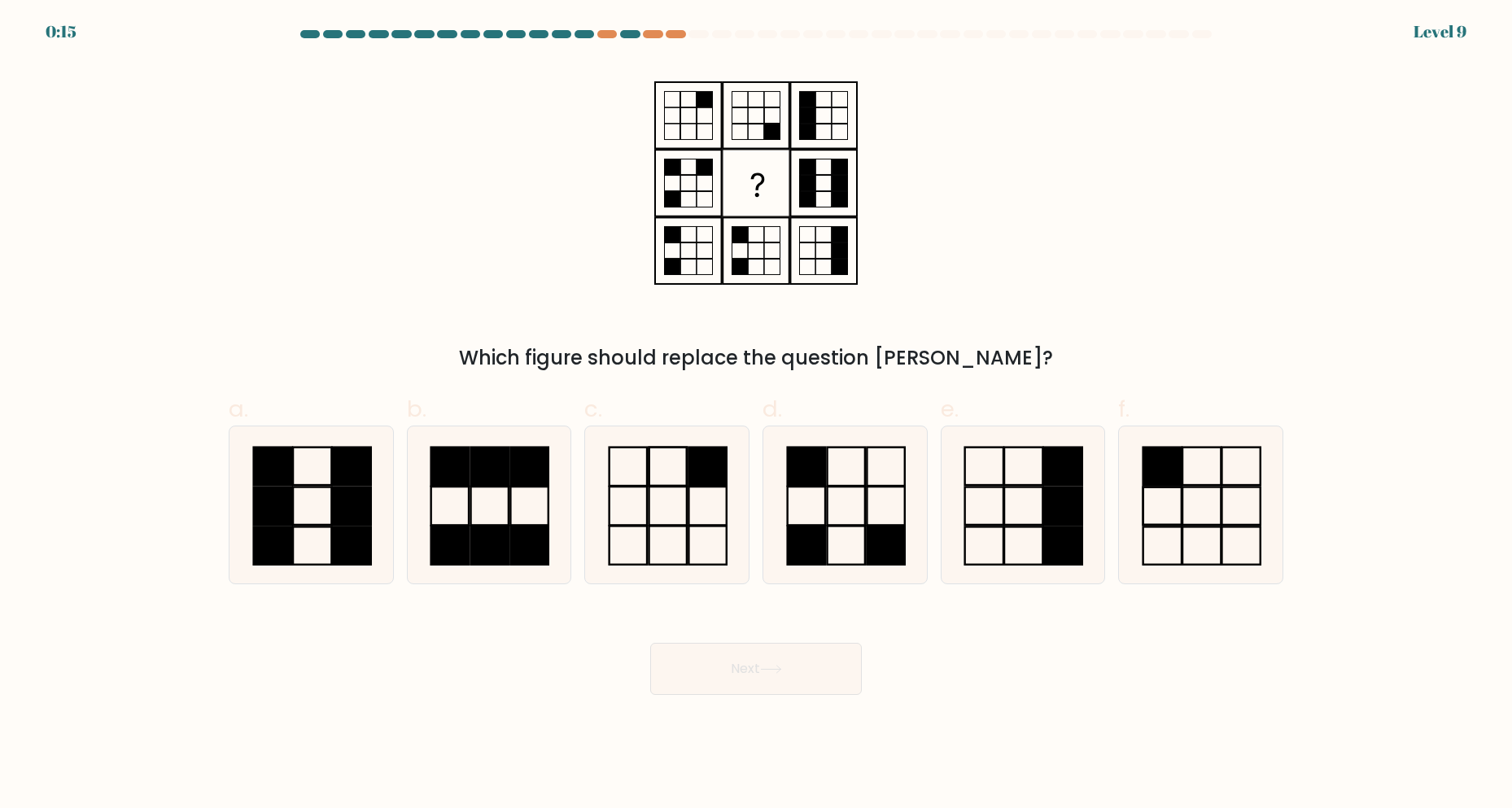
click at [793, 194] on icon at bounding box center [756, 182] width 203 height 242
click at [764, 189] on rect at bounding box center [756, 182] width 65 height 65
click at [763, 189] on rect at bounding box center [756, 182] width 65 height 65
click at [547, 235] on div "Which figure should replace the question [PERSON_NAME]?" at bounding box center [756, 217] width 1074 height 311
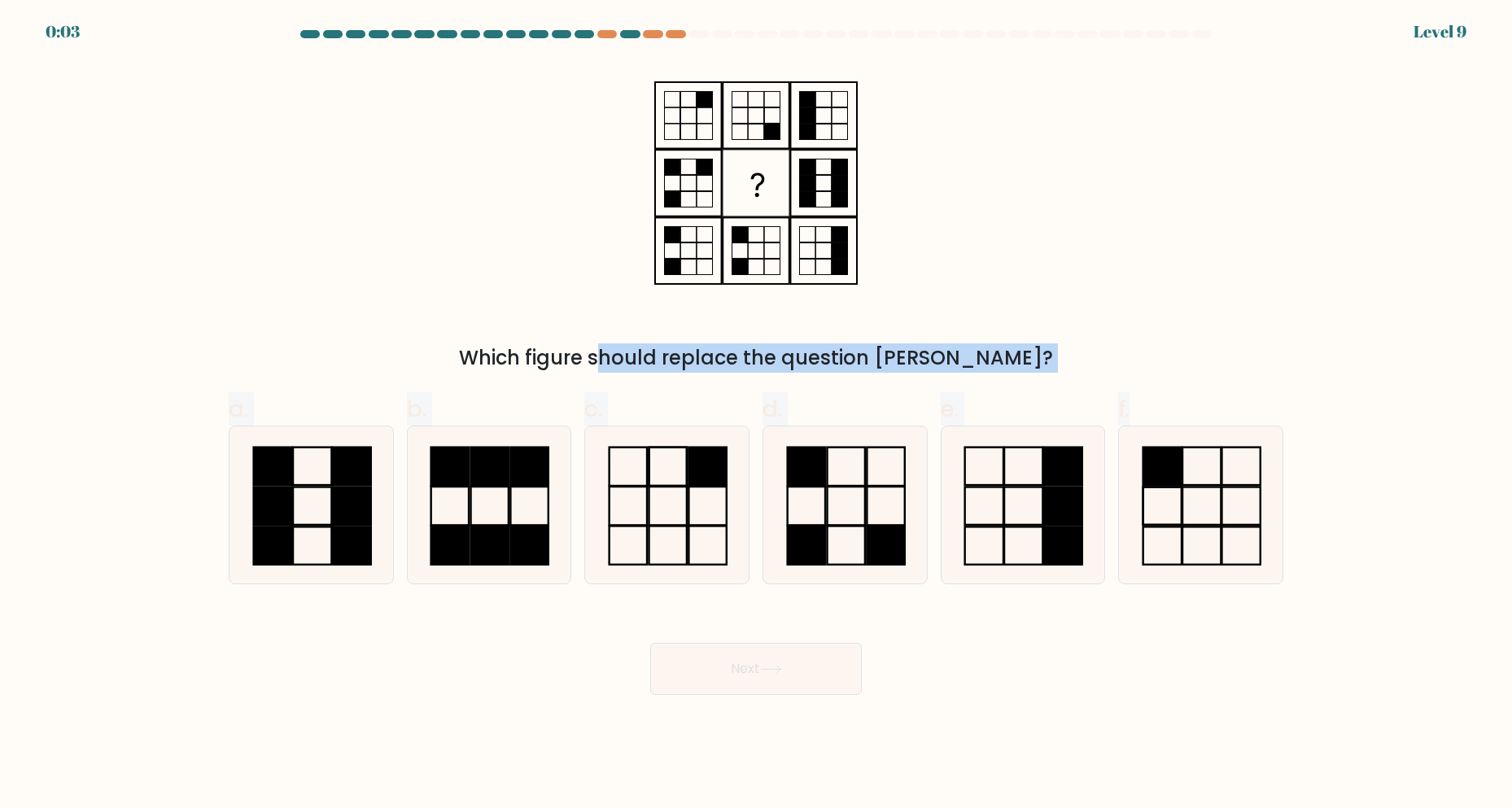
drag, startPoint x: 494, startPoint y: 262, endPoint x: 1194, endPoint y: 679, distance: 814.8
click at [1194, 679] on form at bounding box center [756, 362] width 1512 height 665
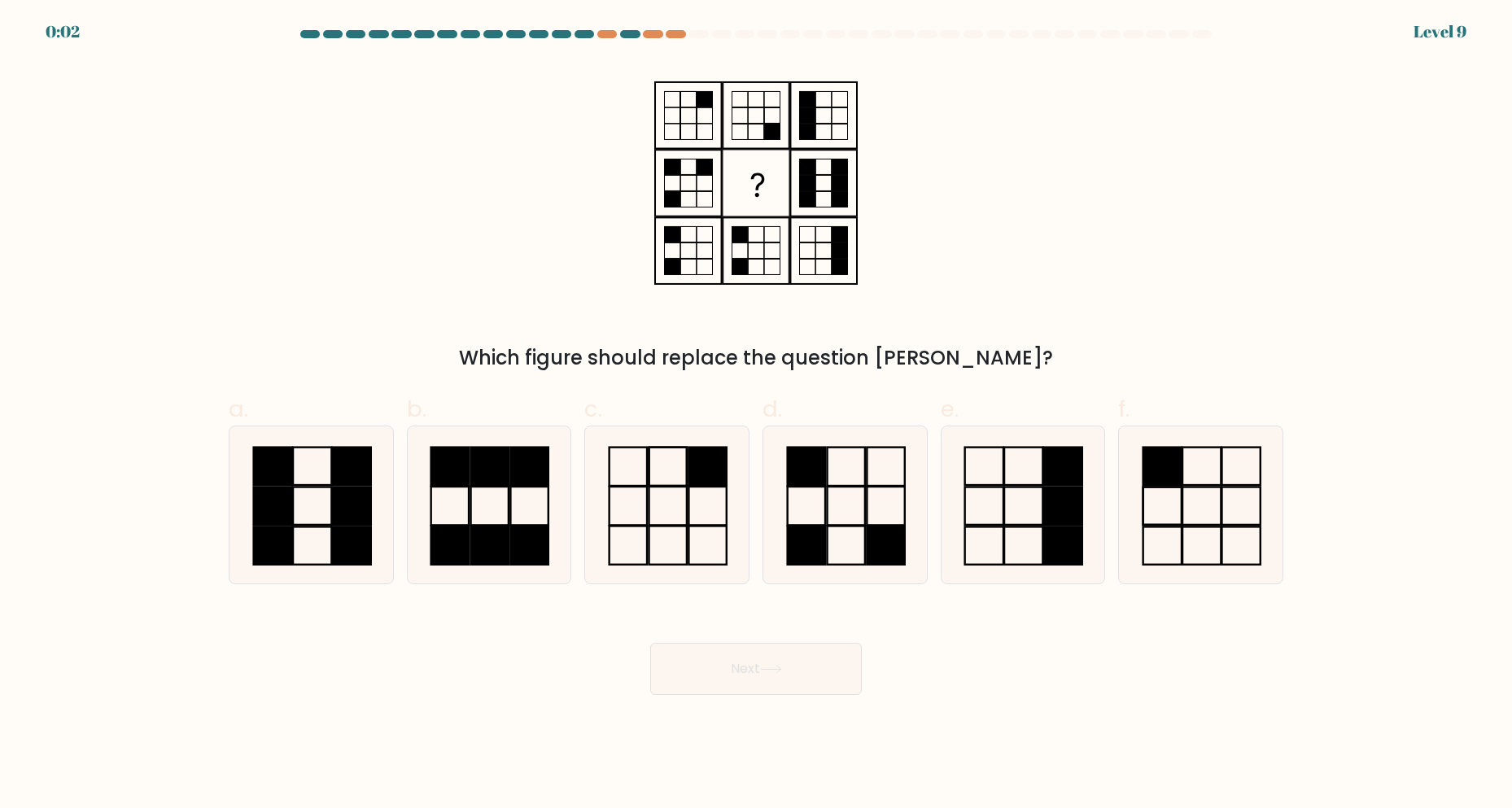
click at [1194, 679] on div "Next" at bounding box center [756, 649] width 1074 height 91
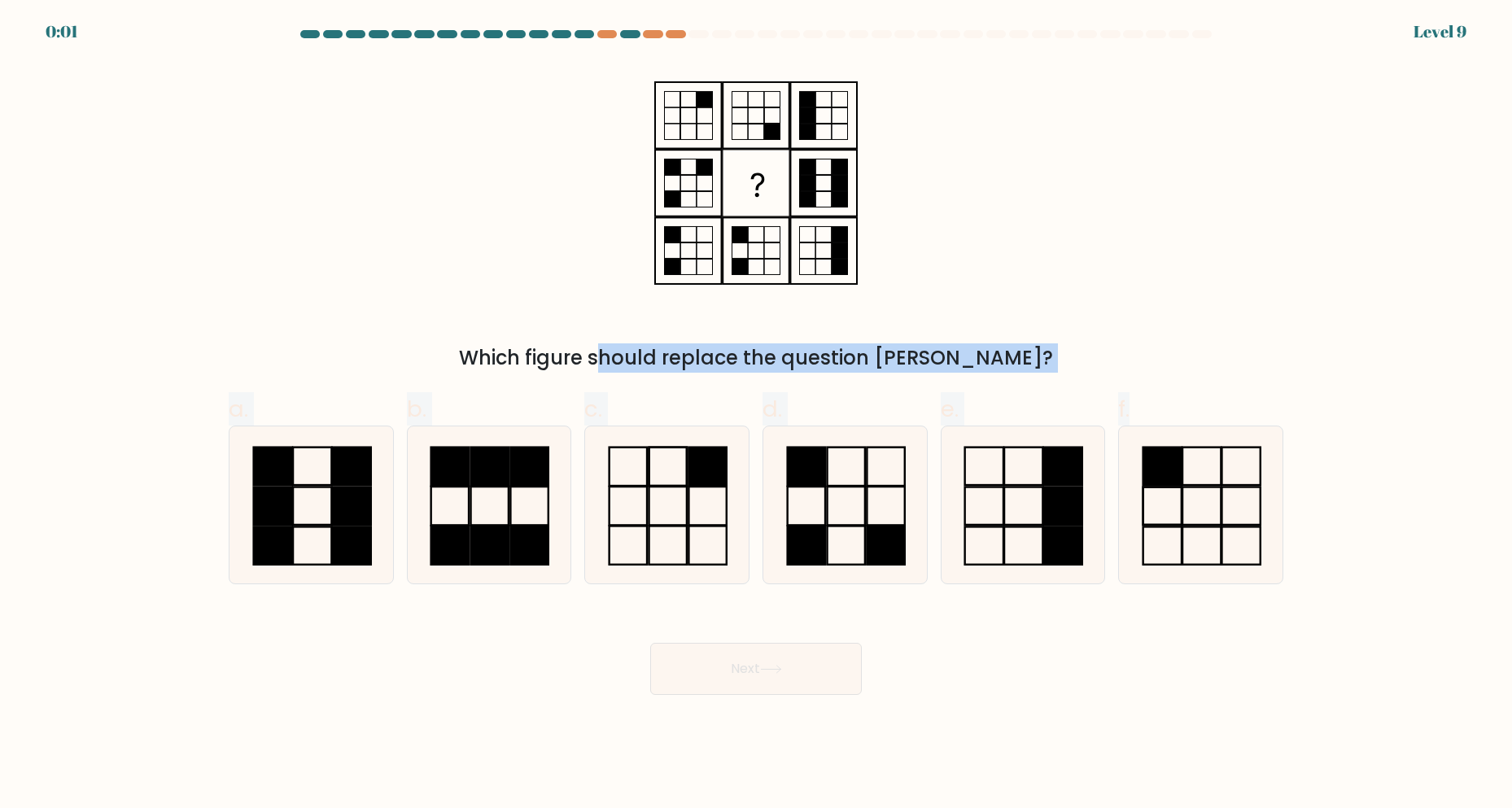
drag, startPoint x: 1125, startPoint y: 711, endPoint x: 459, endPoint y: 287, distance: 789.5
click at [459, 287] on body "0:01 Level 9" at bounding box center [756, 404] width 1512 height 808
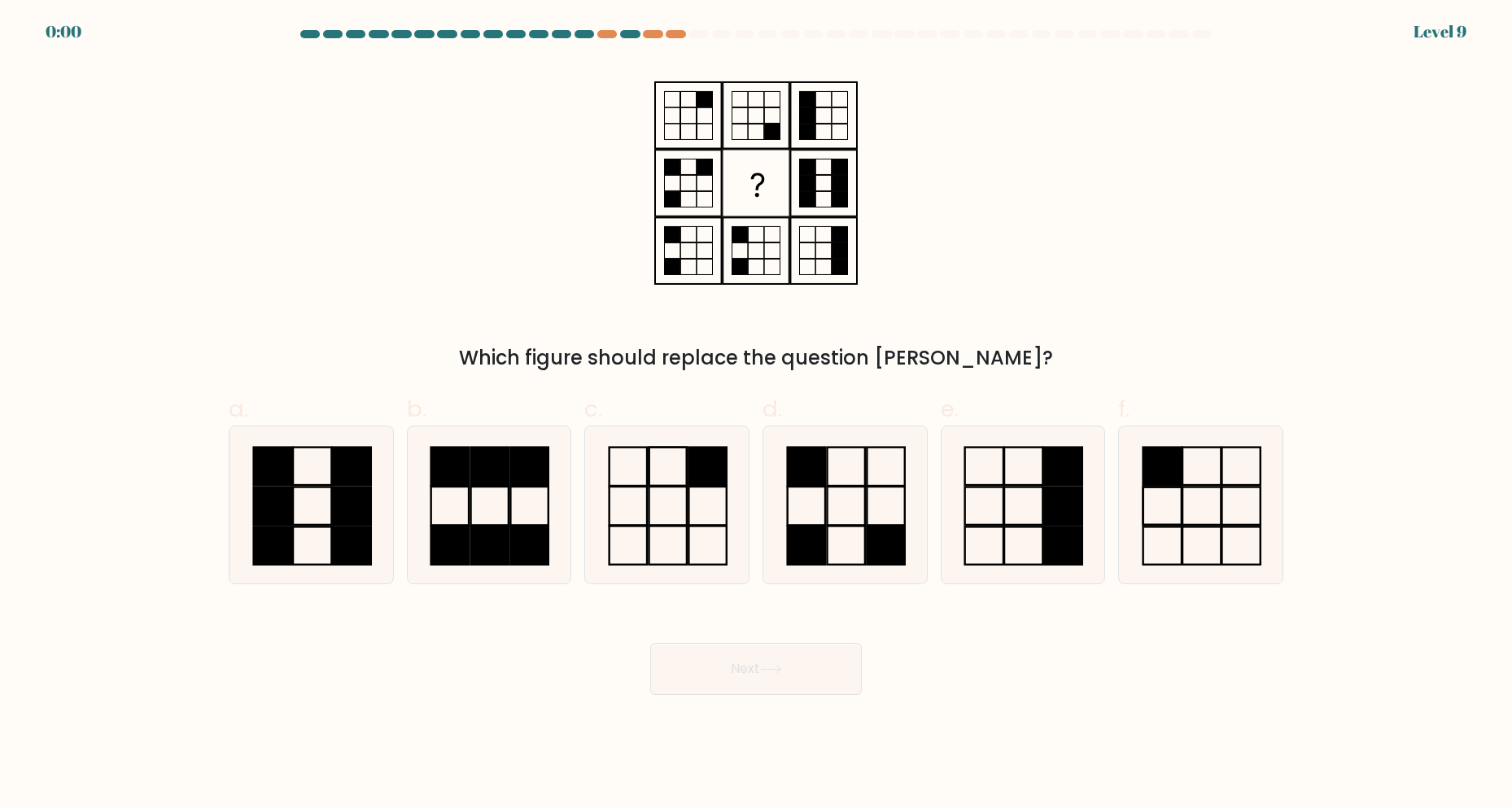
click at [459, 287] on div "Which figure should replace the question [PERSON_NAME]?" at bounding box center [756, 217] width 1074 height 311
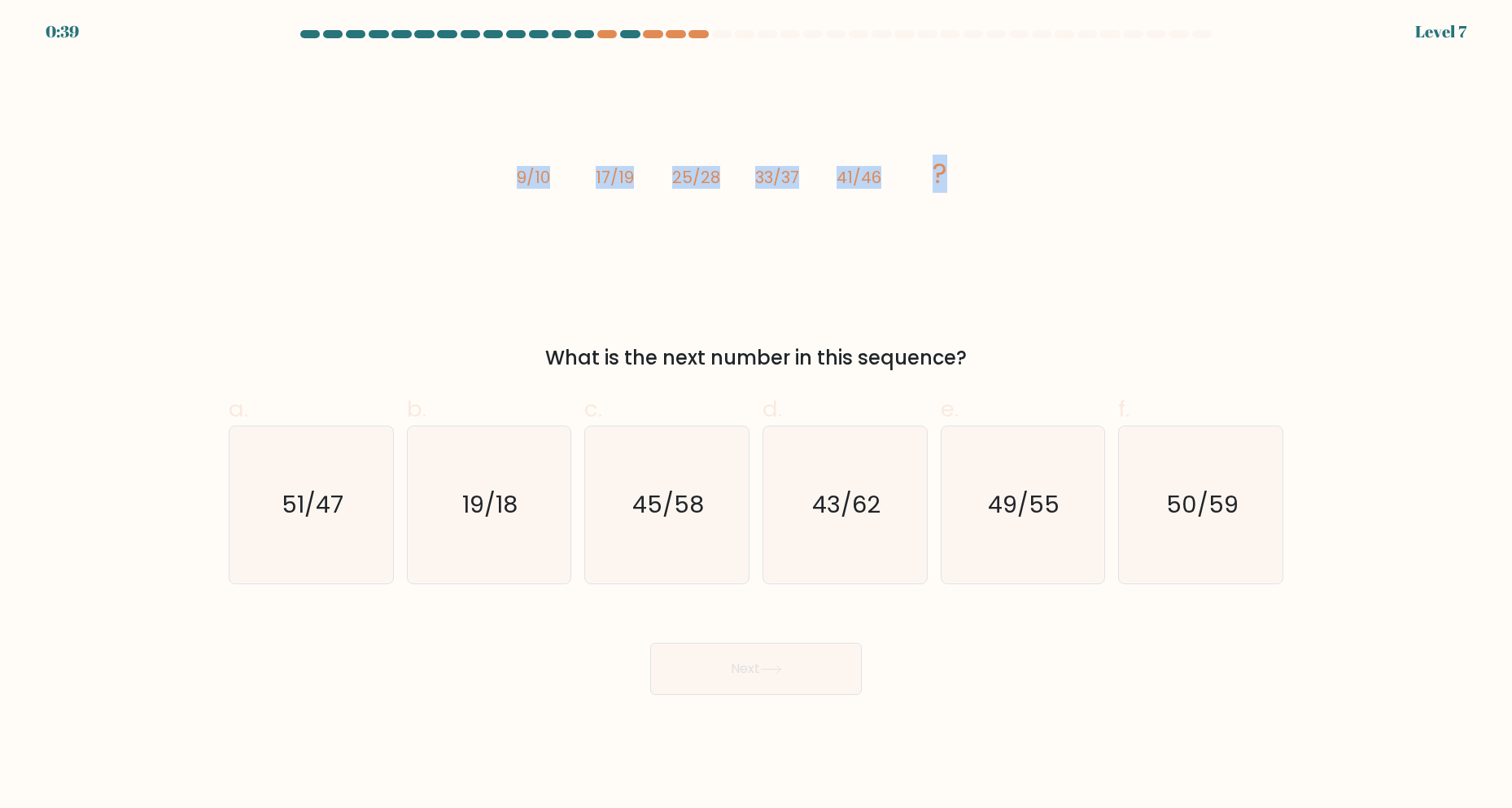
drag, startPoint x: 514, startPoint y: 168, endPoint x: 1014, endPoint y: 148, distance: 500.4
click at [1014, 148] on div "image/svg+xml 9/10 17/19 25/28 33/37 41/46 ? What is the next number in this se…" at bounding box center [756, 217] width 1074 height 311
drag, startPoint x: 1014, startPoint y: 148, endPoint x: 473, endPoint y: 146, distance: 541.0
click at [473, 146] on div "image/svg+xml 9/10 17/19 25/28 33/37 41/46 ? What is the next number in this se…" at bounding box center [756, 217] width 1074 height 311
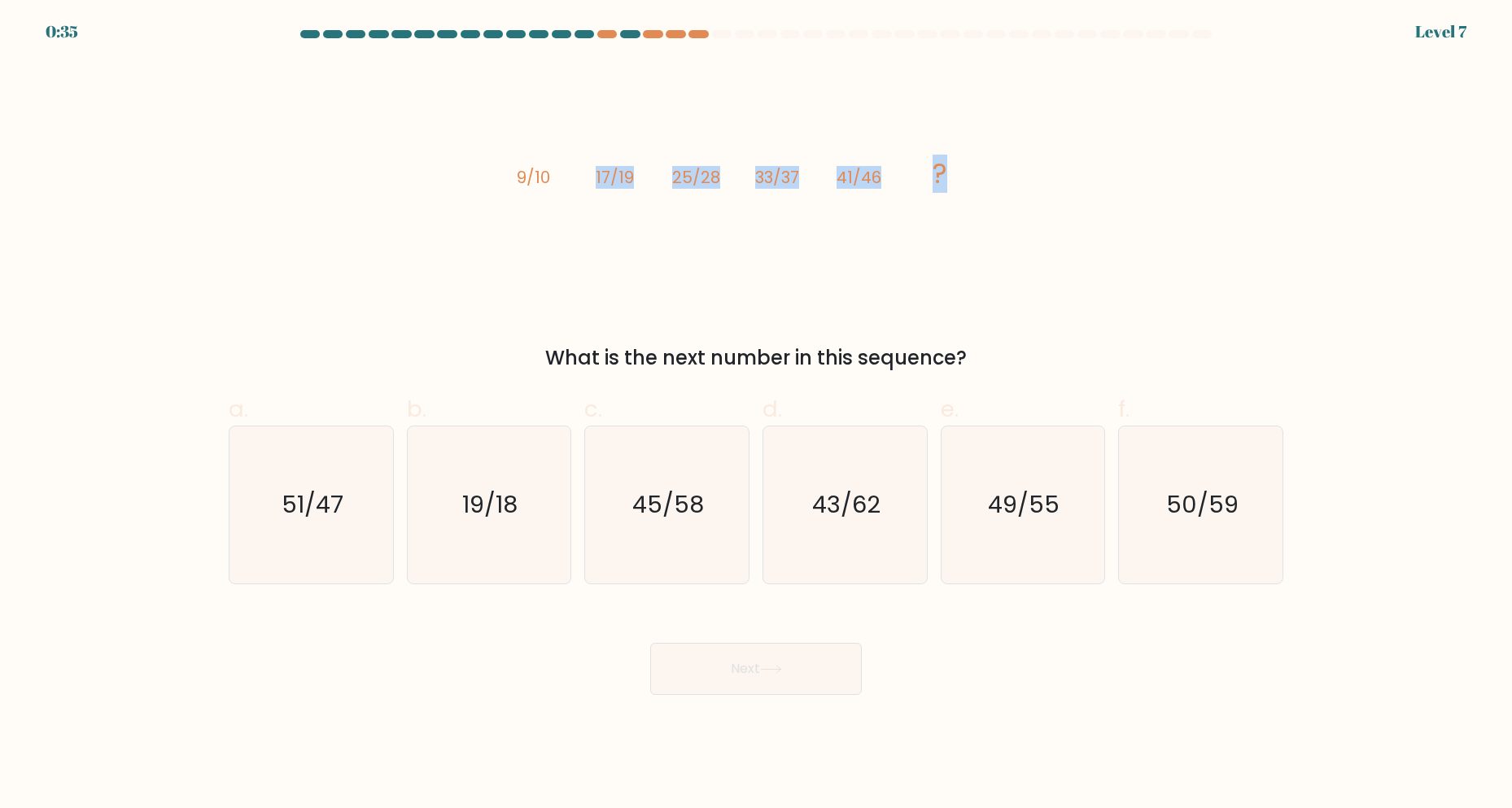
click at [473, 146] on div "image/svg+xml 9/10 17/19 25/28 33/37 41/46 ? What is the next number in this se…" at bounding box center [756, 217] width 1074 height 311
drag, startPoint x: 475, startPoint y: 160, endPoint x: 1033, endPoint y: 156, distance: 558.0
click at [1033, 156] on div "image/svg+xml 9/10 17/19 25/28 33/37 41/46 ? What is the next number in this se…" at bounding box center [756, 217] width 1074 height 311
drag, startPoint x: 1033, startPoint y: 156, endPoint x: 487, endPoint y: 162, distance: 546.0
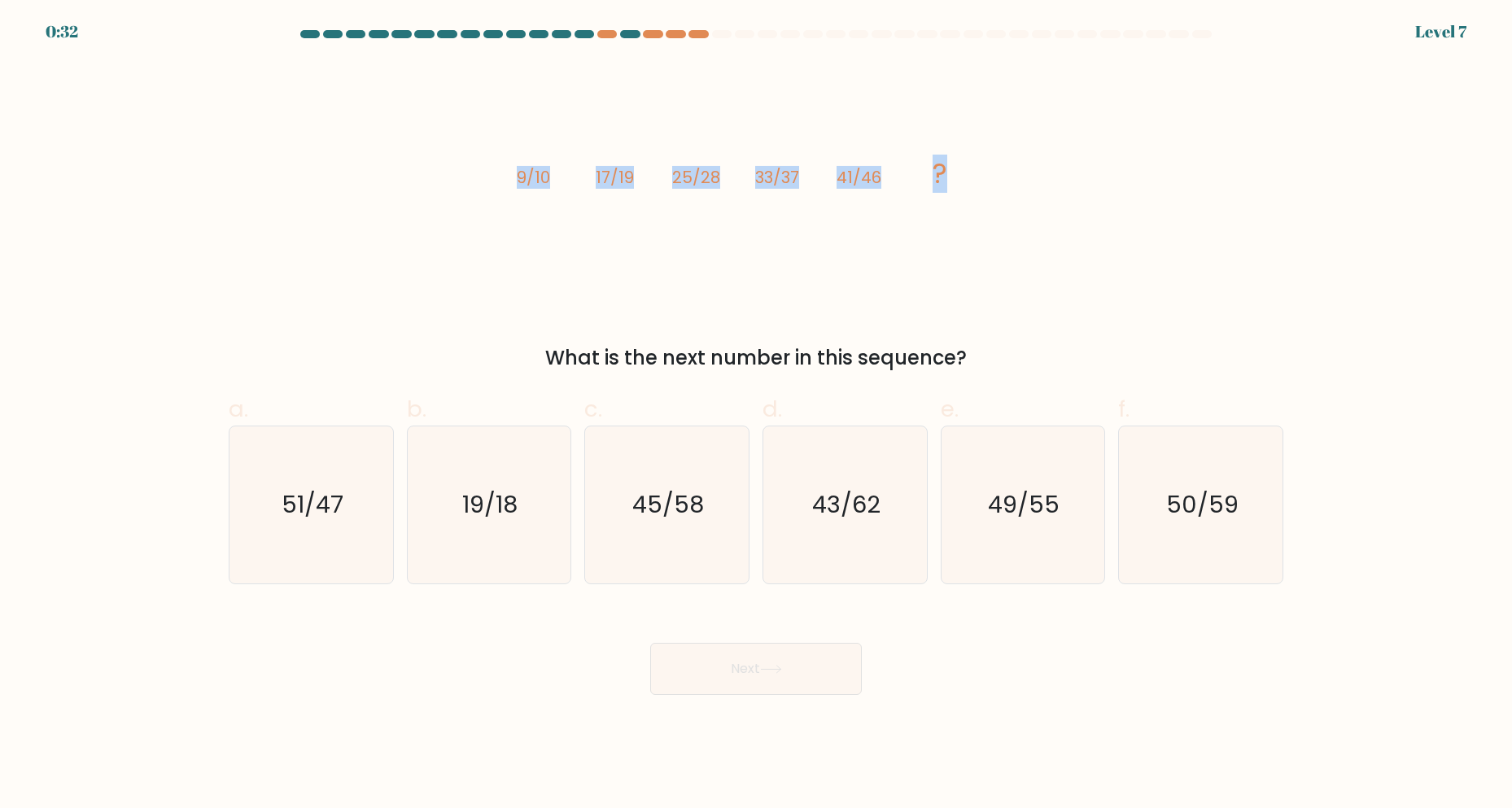
click at [487, 162] on div "image/svg+xml 9/10 17/19 25/28 33/37 41/46 ? What is the next number in this se…" at bounding box center [756, 217] width 1074 height 311
drag, startPoint x: 487, startPoint y: 162, endPoint x: 1035, endPoint y: 173, distance: 548.1
click at [1035, 173] on div "image/svg+xml 9/10 17/19 25/28 33/37 41/46 ? What is the next number in this se…" at bounding box center [756, 217] width 1074 height 311
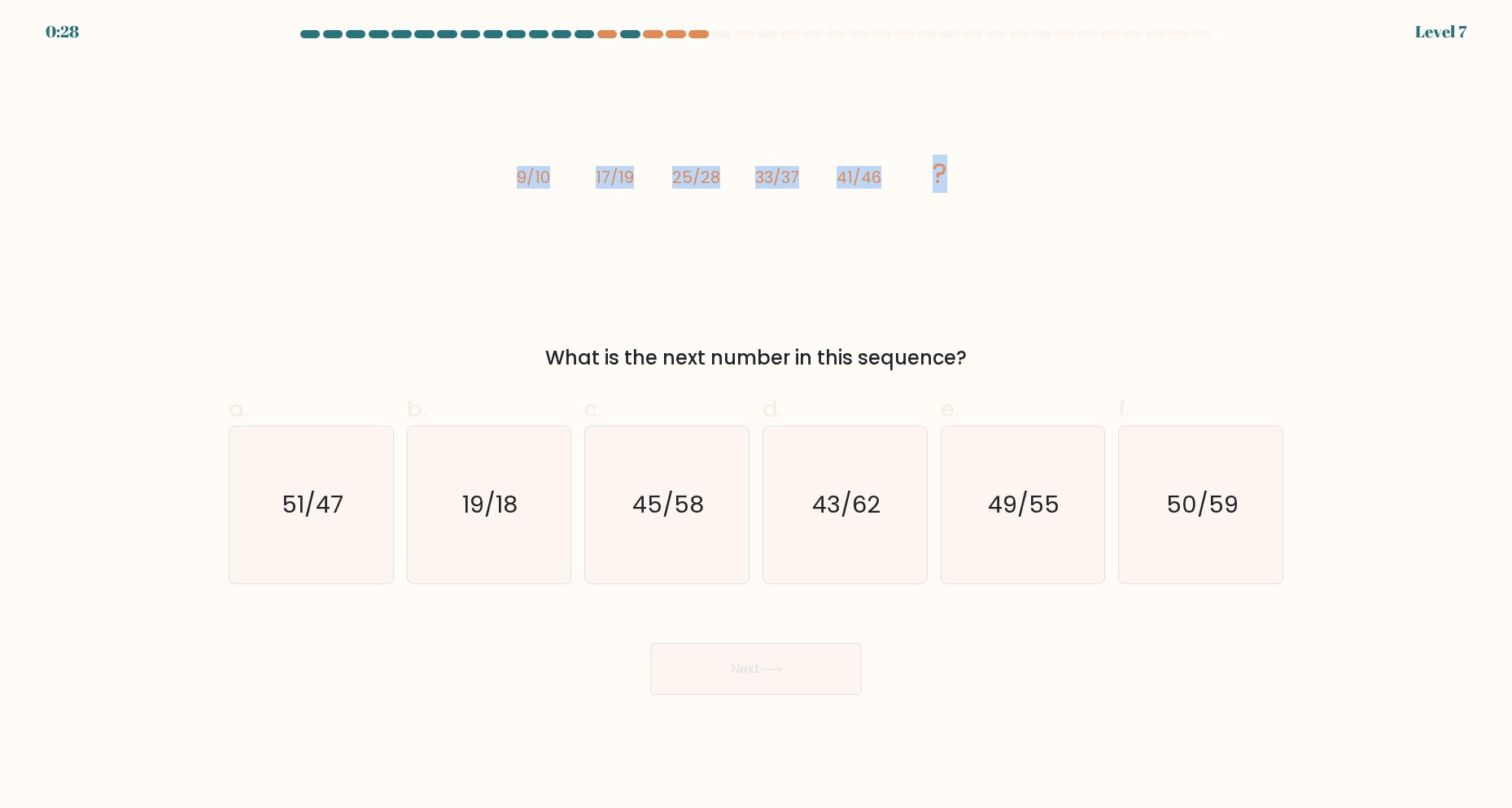
drag, startPoint x: 967, startPoint y: 183, endPoint x: 414, endPoint y: 176, distance: 553.0
click at [414, 176] on div "image/svg+xml 9/10 17/19 25/28 33/37 41/46 ? What is the next number in this se…" at bounding box center [756, 217] width 1074 height 311
drag, startPoint x: 414, startPoint y: 176, endPoint x: 1012, endPoint y: 155, distance: 598.4
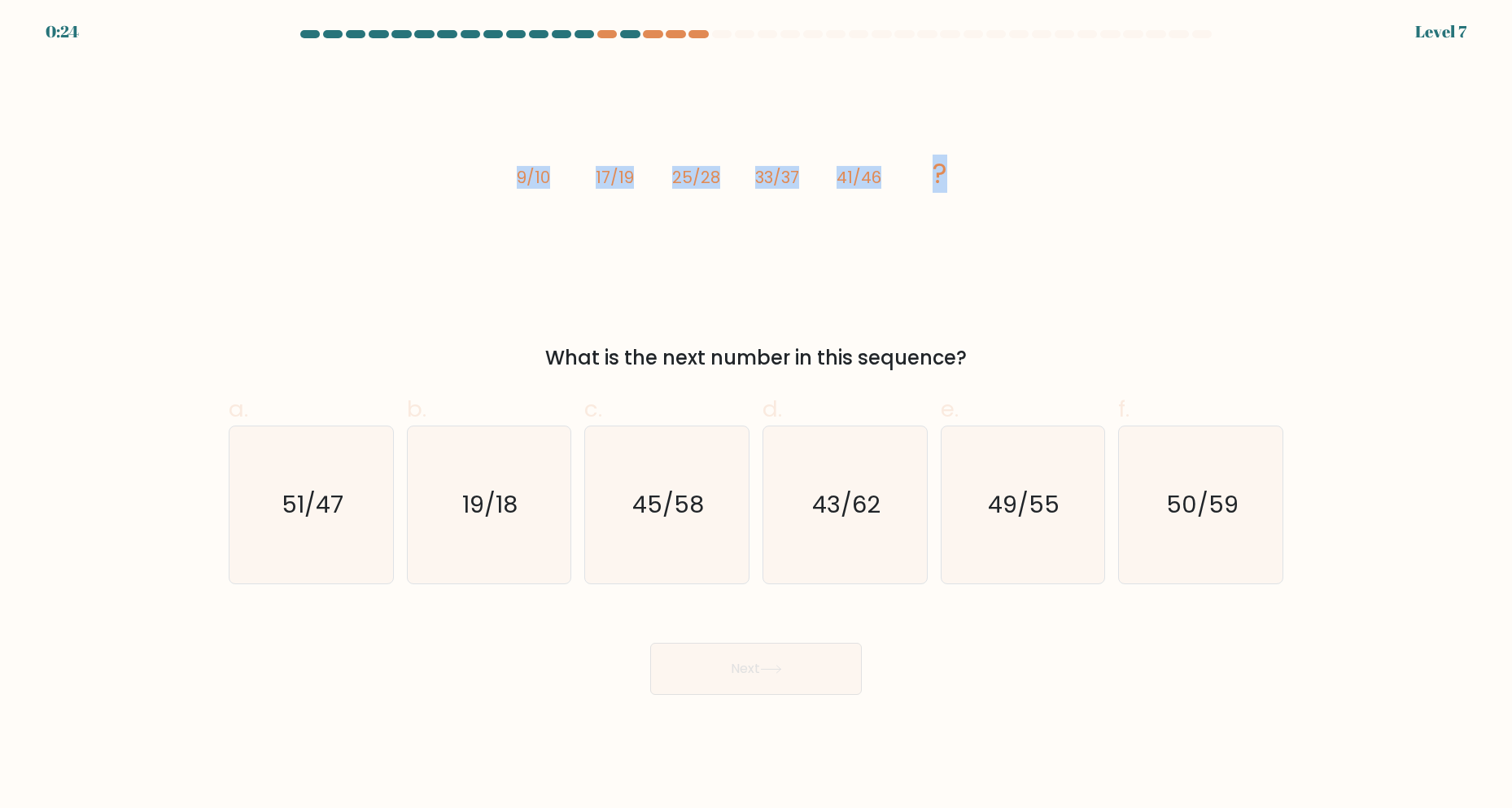
click at [1012, 155] on div "image/svg+xml 9/10 17/19 25/28 33/37 41/46 ? What is the next number in this se…" at bounding box center [756, 217] width 1074 height 311
drag, startPoint x: 993, startPoint y: 171, endPoint x: 401, endPoint y: 177, distance: 592.0
click at [401, 177] on div "image/svg+xml 9/10 17/19 25/28 33/37 41/46 ? What is the next number in this se…" at bounding box center [756, 217] width 1074 height 311
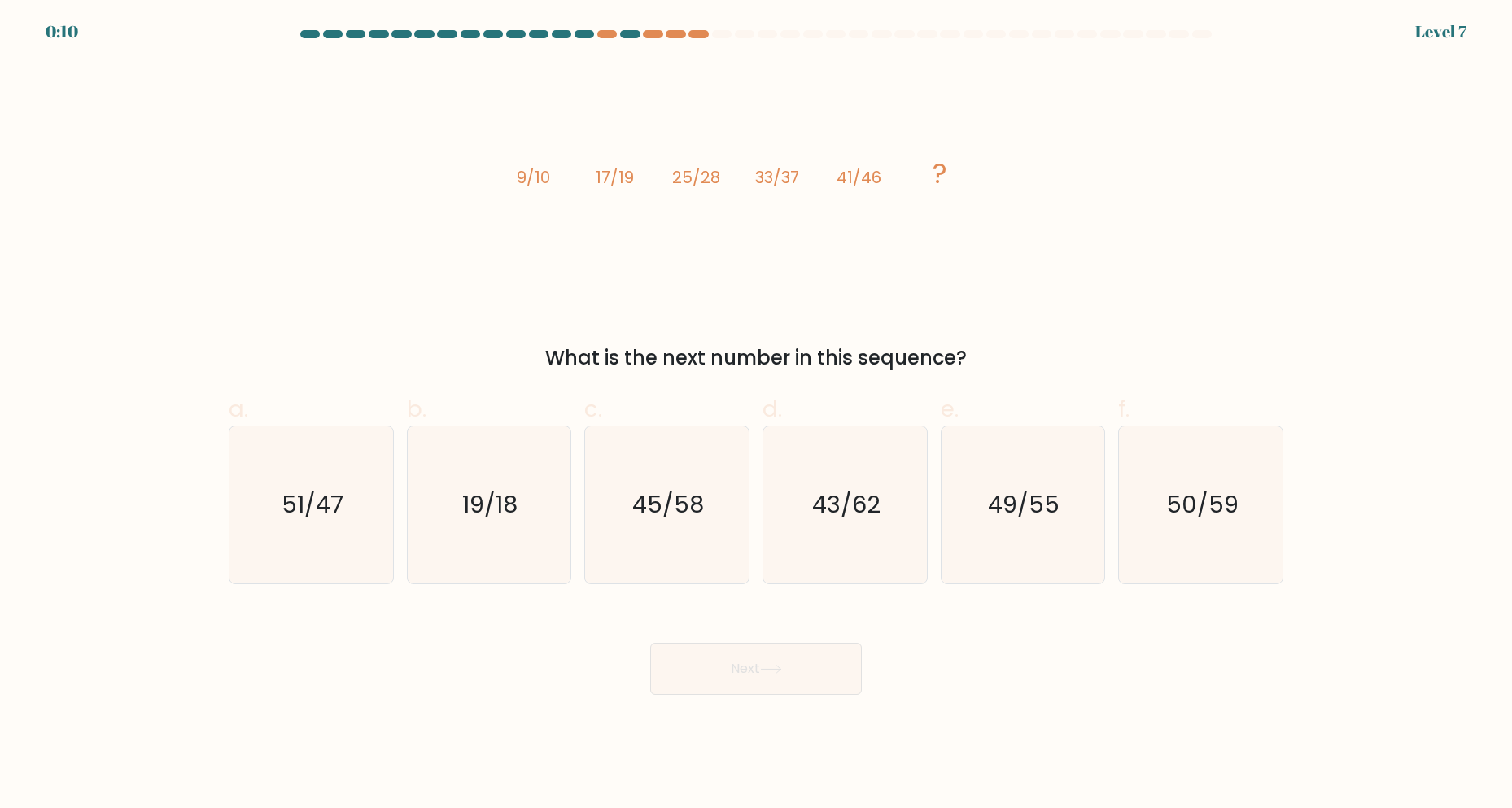
click at [1070, 228] on div "image/svg+xml 9/10 17/19 25/28 33/37 41/46 ? What is the next number in this se…" at bounding box center [756, 217] width 1074 height 311
drag, startPoint x: 442, startPoint y: 127, endPoint x: 1095, endPoint y: 198, distance: 656.8
click at [1095, 198] on div "image/svg+xml 9/10 17/19 25/28 33/37 41/46 ? What is the next number in this se…" at bounding box center [756, 217] width 1074 height 311
drag, startPoint x: 1095, startPoint y: 198, endPoint x: 507, endPoint y: 185, distance: 588.1
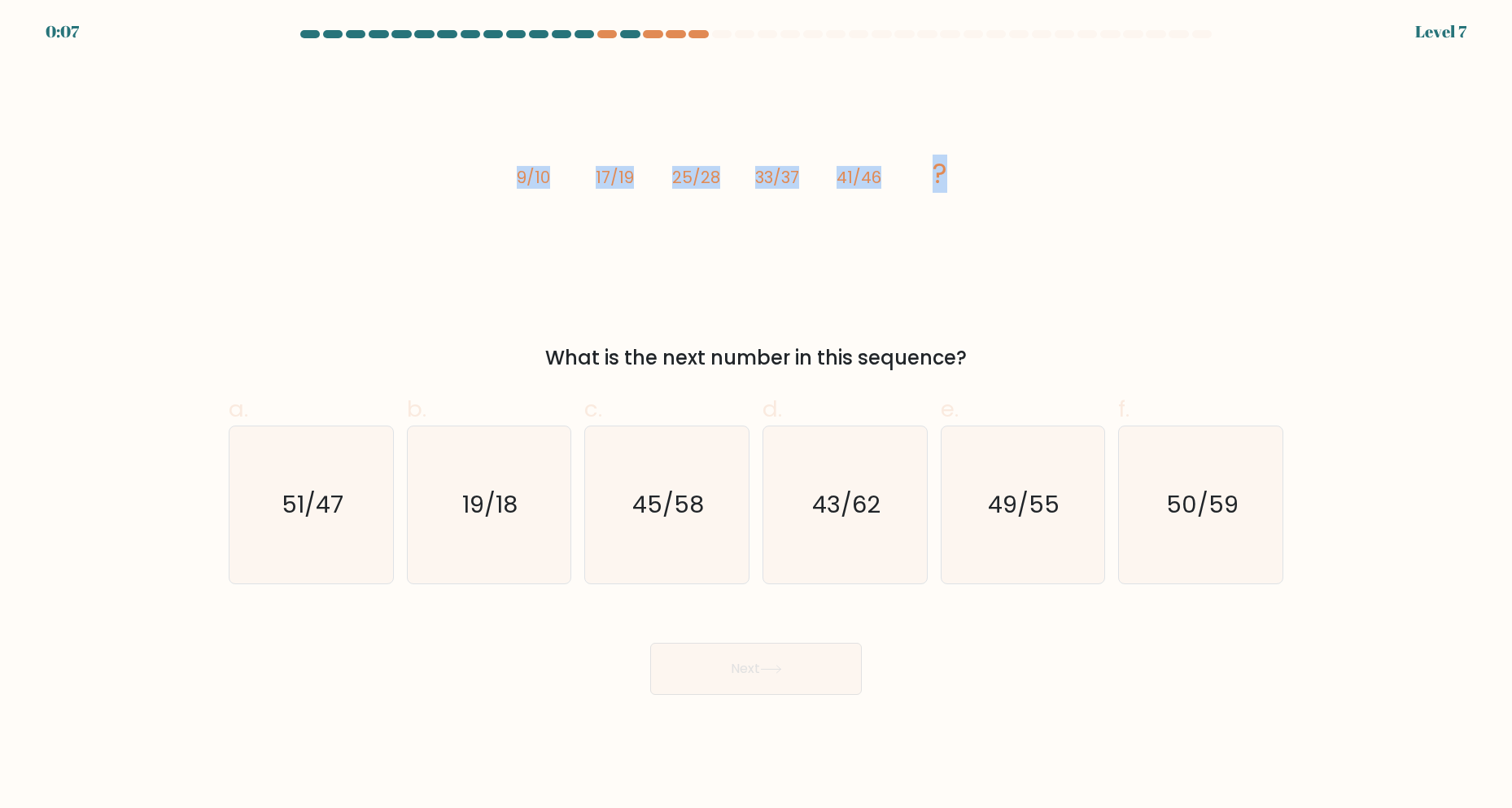
click at [507, 185] on div "image/svg+xml 9/10 17/19 25/28 33/37 41/46 ? What is the next number in this se…" at bounding box center [756, 217] width 1074 height 311
drag, startPoint x: 507, startPoint y: 185, endPoint x: 993, endPoint y: 163, distance: 486.5
click at [993, 163] on div "image/svg+xml 9/10 17/19 25/28 33/37 41/46 ? What is the next number in this se…" at bounding box center [756, 217] width 1074 height 311
click at [993, 163] on icon "image/svg+xml 9/10 17/19 25/28 33/37 41/46 ?" at bounding box center [756, 182] width 488 height 242
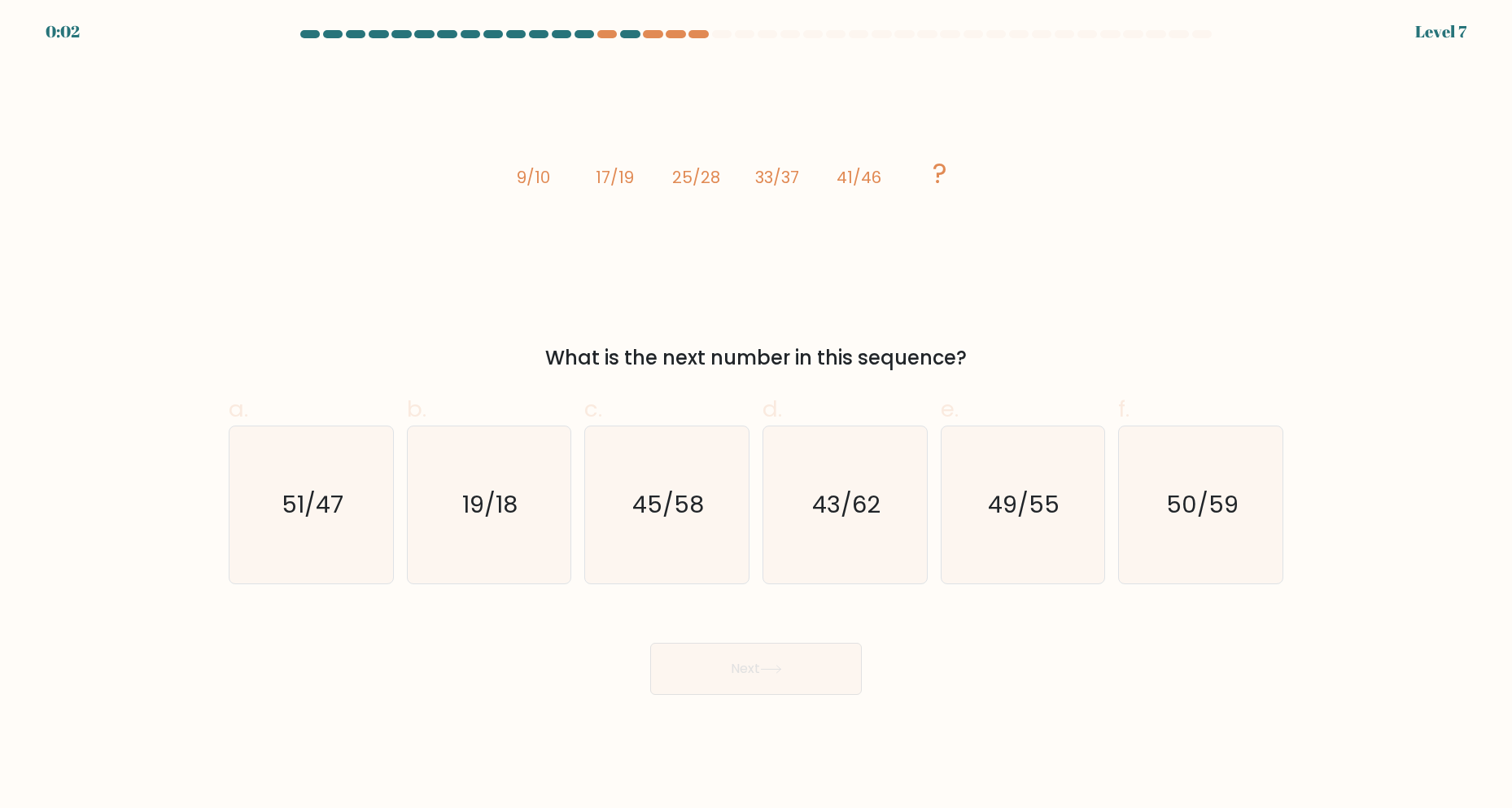
click at [709, 353] on div "What is the next number in this sequence?" at bounding box center [755, 358] width 1035 height 30
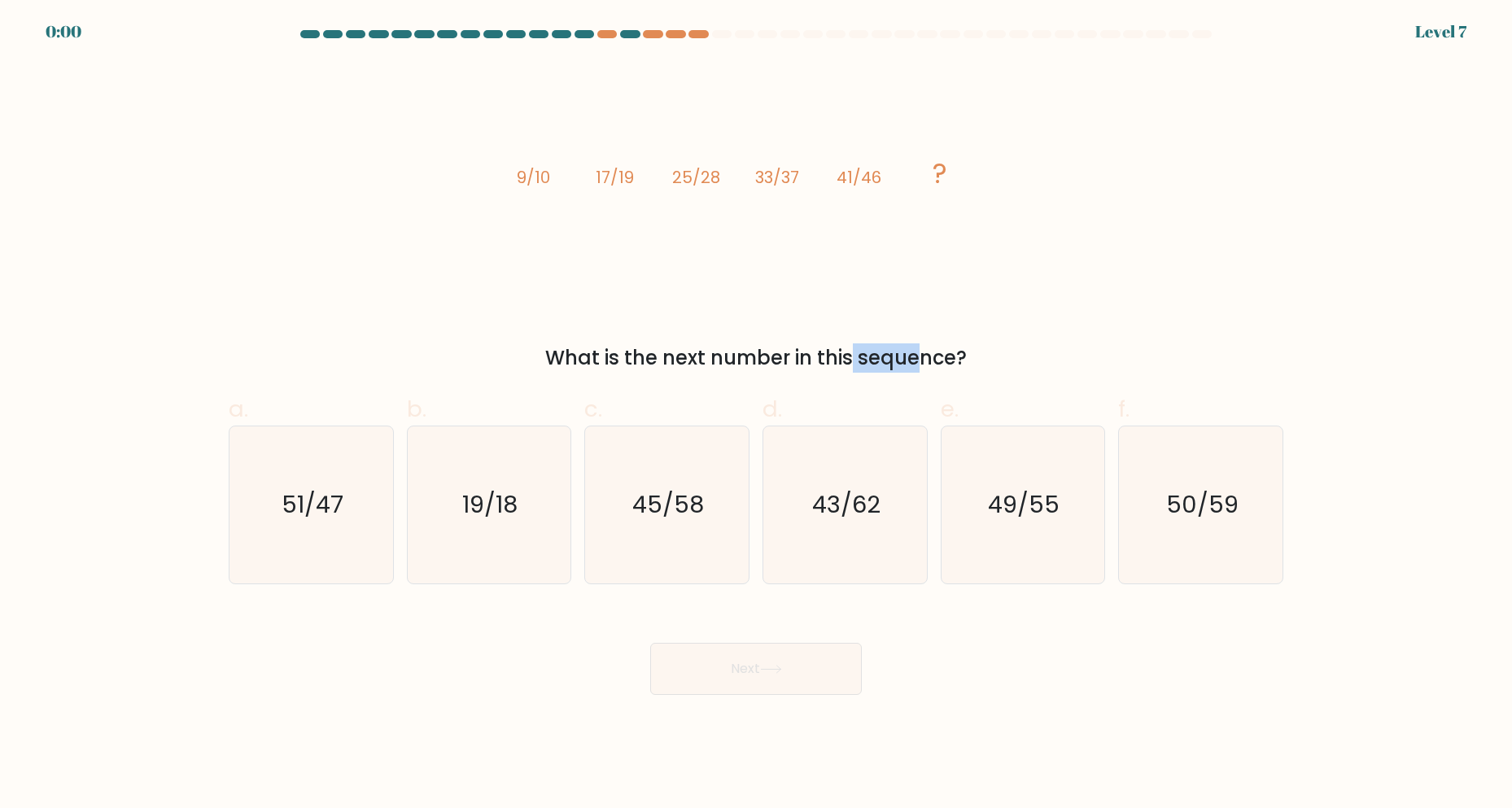
click at [709, 353] on div "What is the next number in this sequence?" at bounding box center [755, 358] width 1035 height 30
